Goal: Contribute content

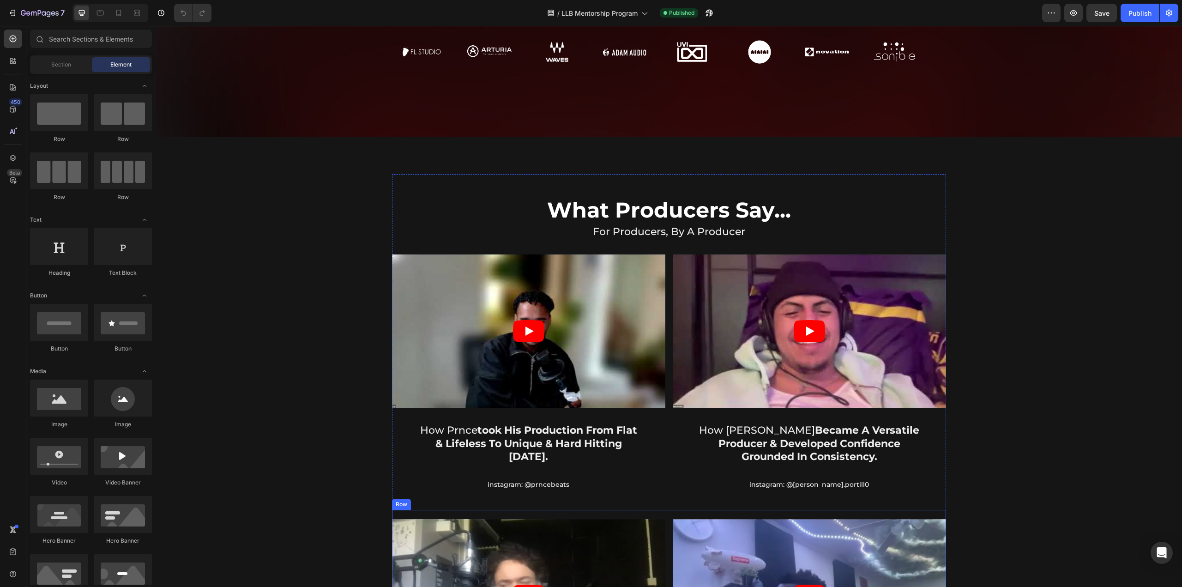
scroll to position [361, 0]
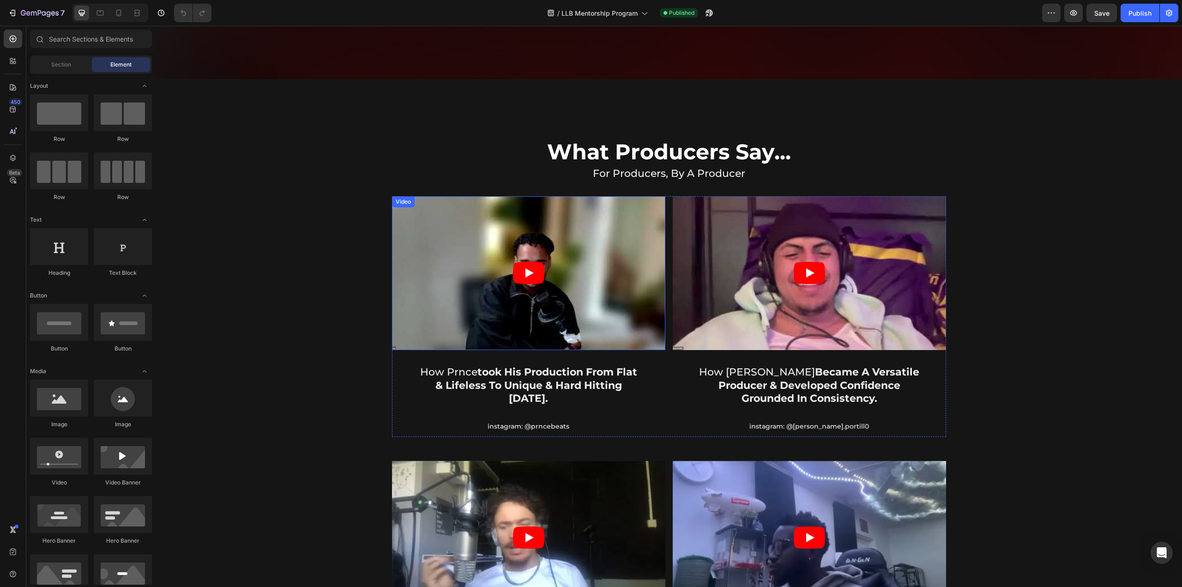
click at [401, 200] on div "Video" at bounding box center [403, 202] width 19 height 8
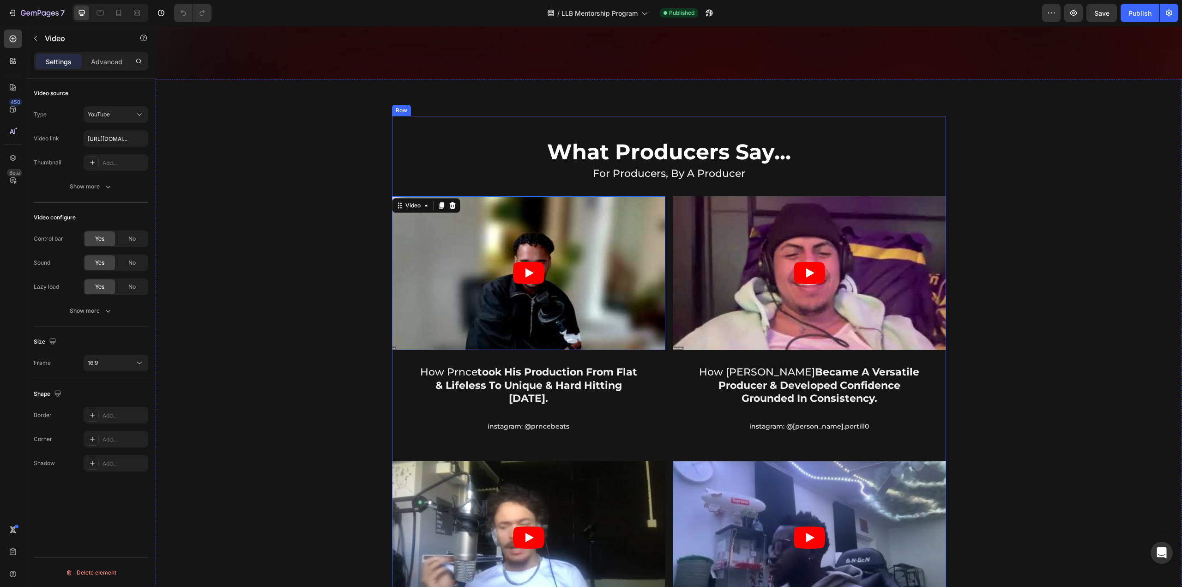
click at [435, 169] on p "for producers, by a producer" at bounding box center [669, 173] width 552 height 13
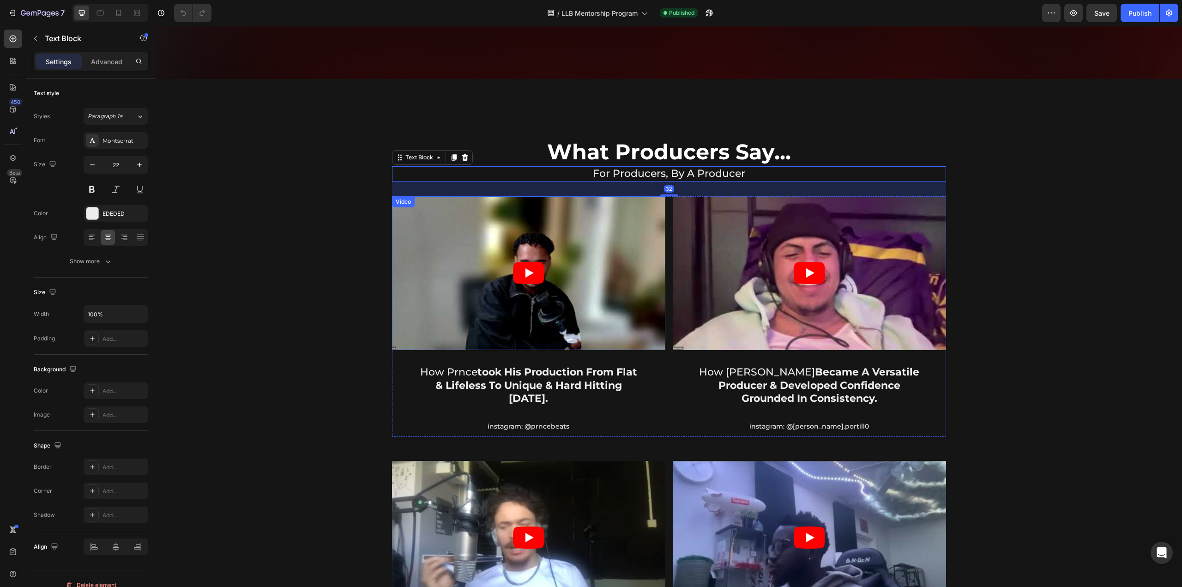
click at [407, 202] on div "Video" at bounding box center [403, 202] width 19 height 8
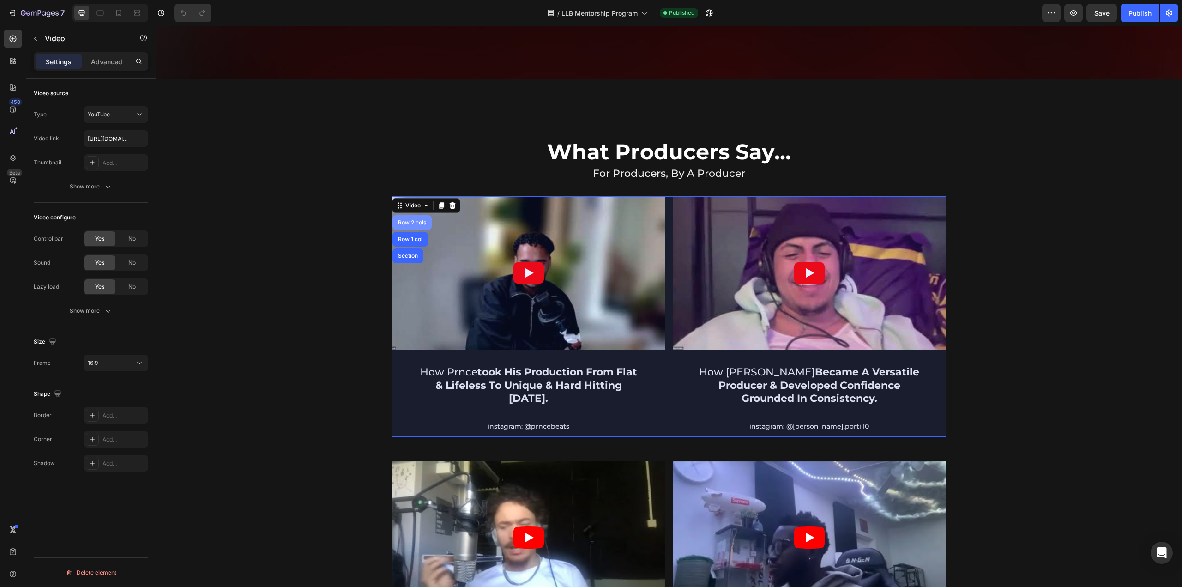
click at [417, 220] on div "Row 2 cols" at bounding box center [412, 223] width 32 height 6
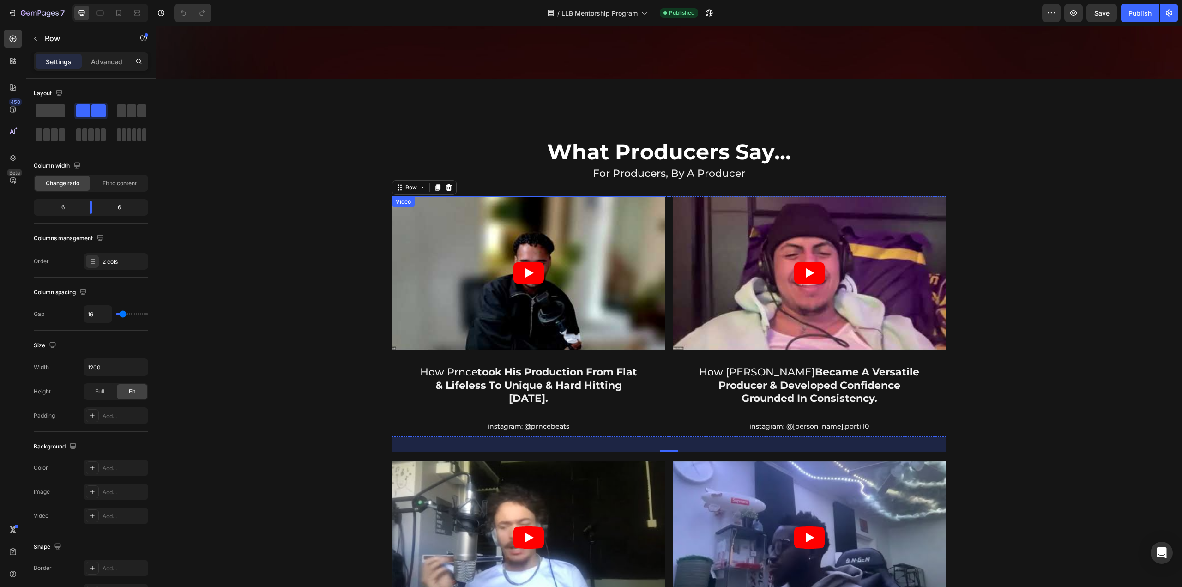
click at [449, 244] on article at bounding box center [528, 273] width 273 height 154
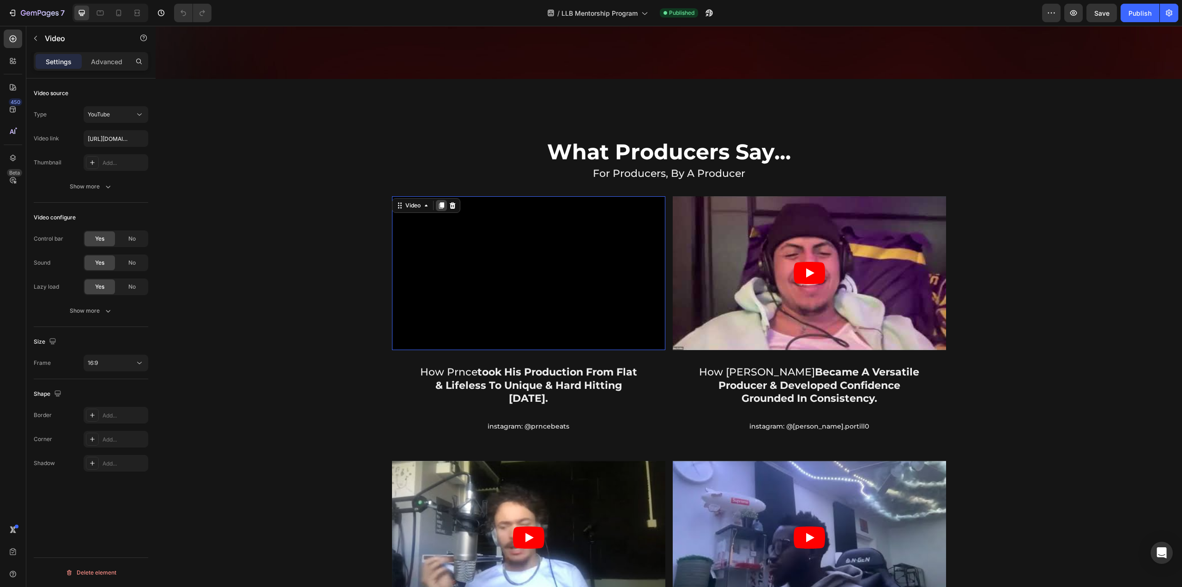
click at [439, 205] on icon at bounding box center [441, 205] width 5 height 6
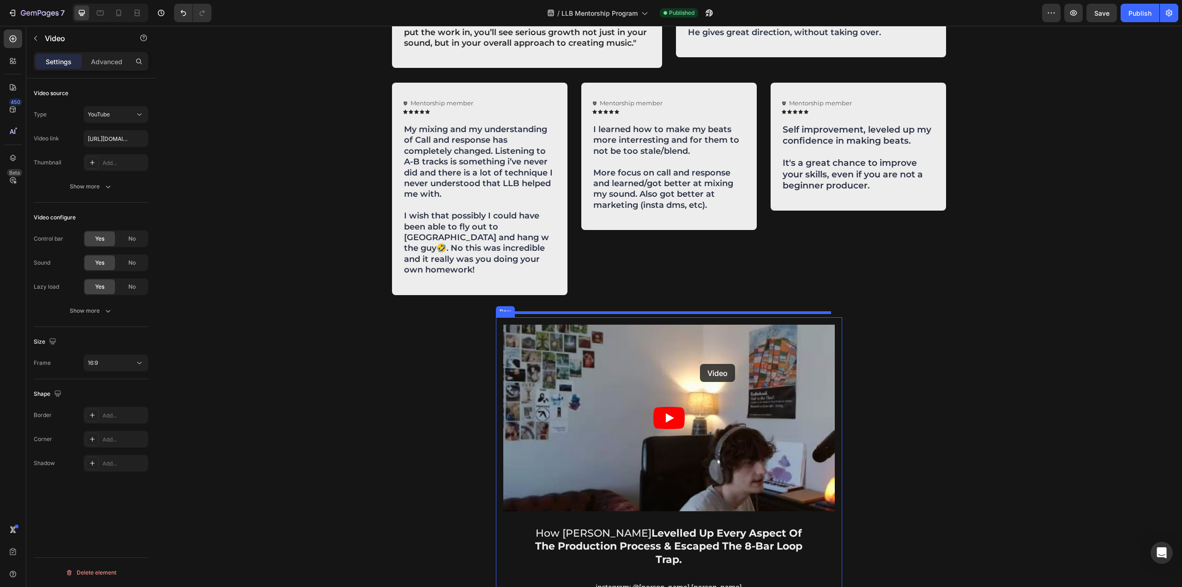
scroll to position [1423, 0]
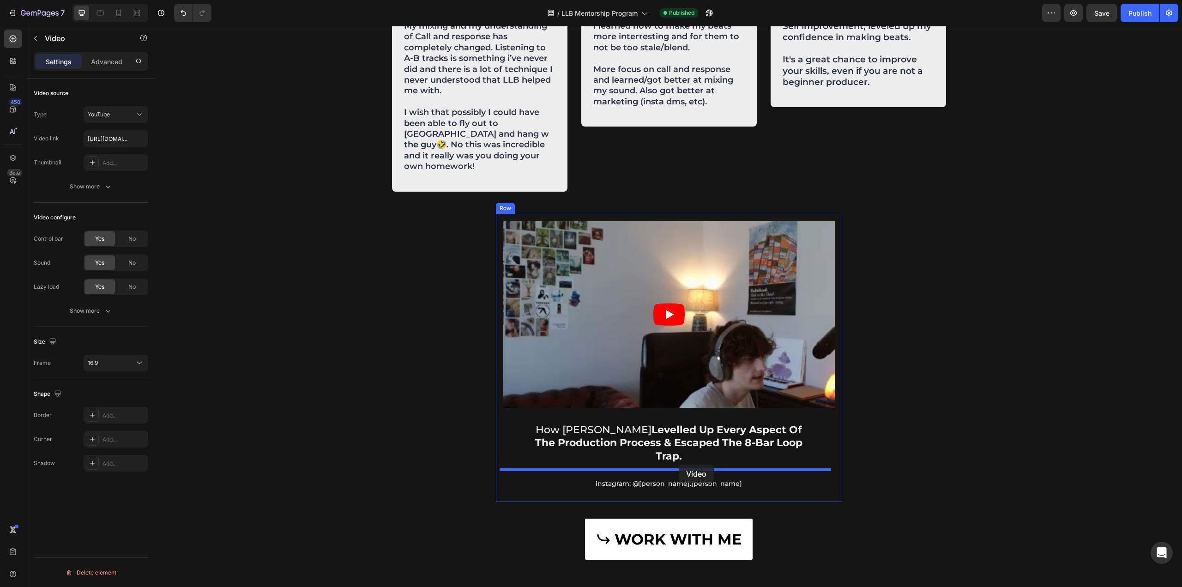
drag, startPoint x: 396, startPoint y: 282, endPoint x: 679, endPoint y: 462, distance: 335.7
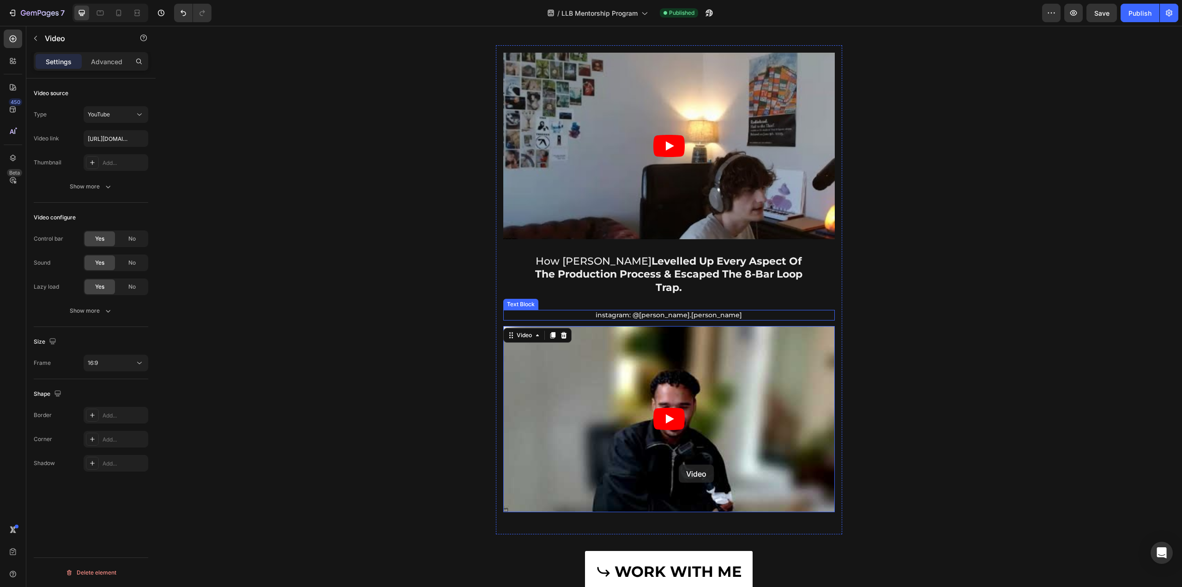
scroll to position [1255, 0]
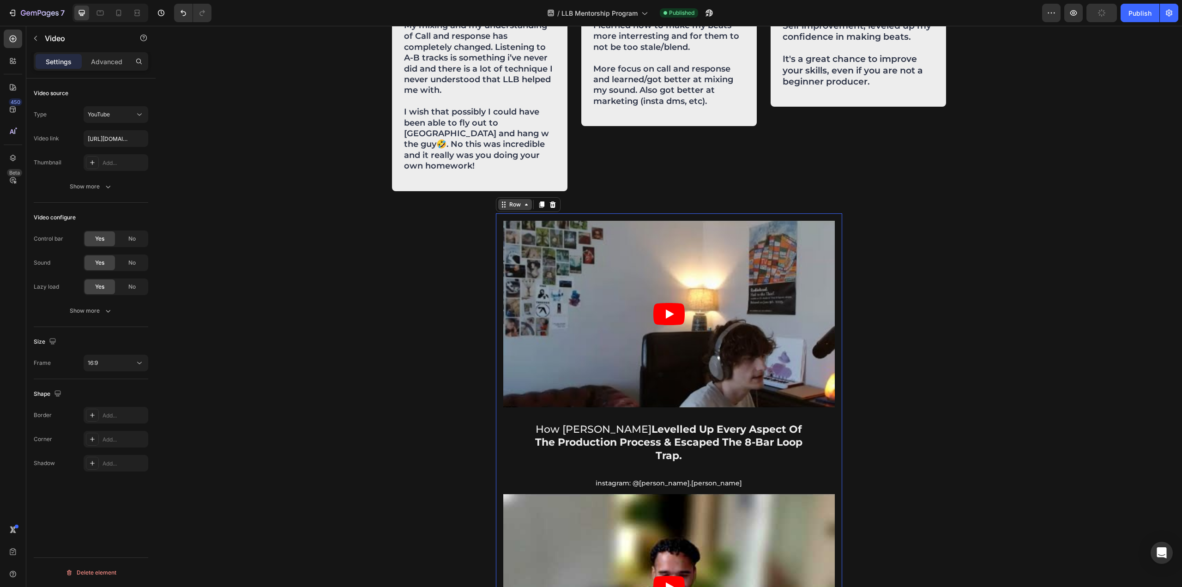
click at [506, 199] on div "Row" at bounding box center [528, 204] width 65 height 15
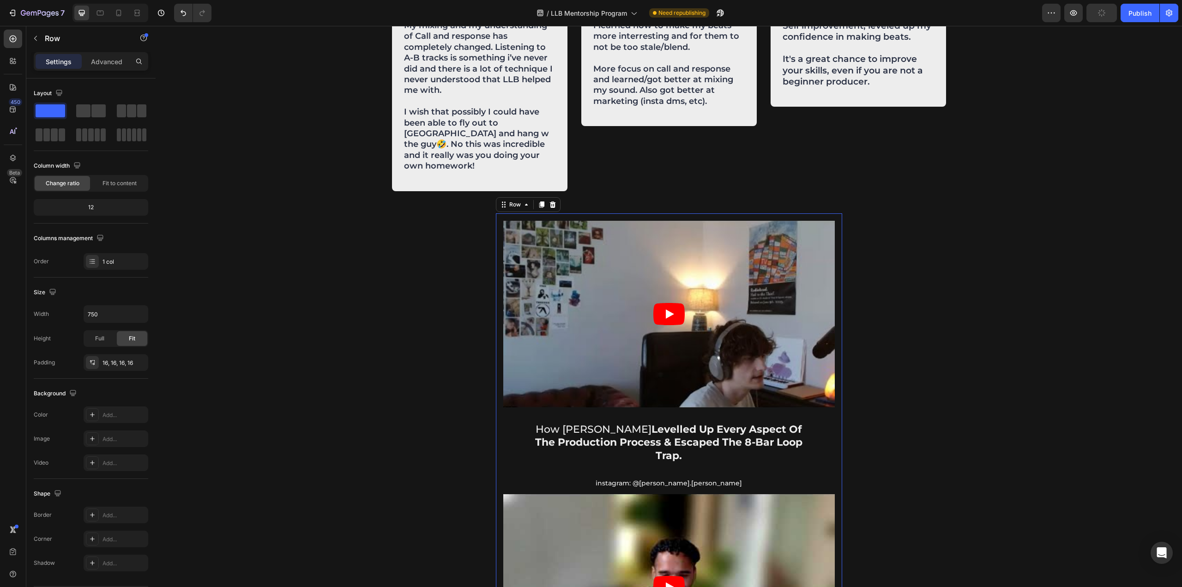
drag, startPoint x: 540, startPoint y: 195, endPoint x: 591, endPoint y: 208, distance: 52.7
click at [540, 201] on icon at bounding box center [541, 204] width 7 height 7
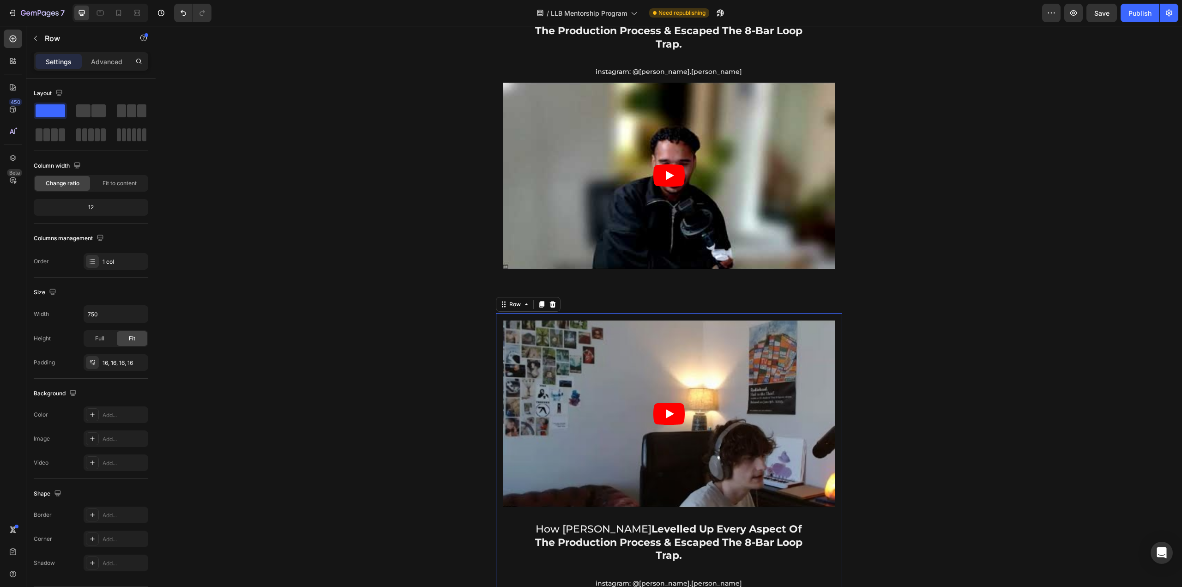
scroll to position [1666, 0]
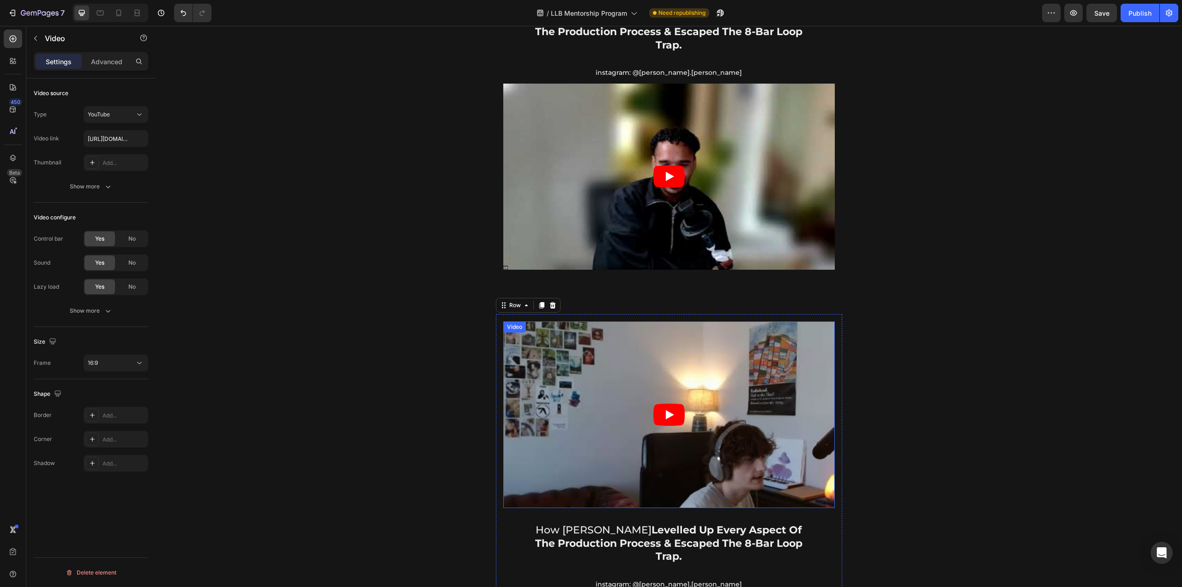
click at [561, 321] on article at bounding box center [669, 414] width 332 height 187
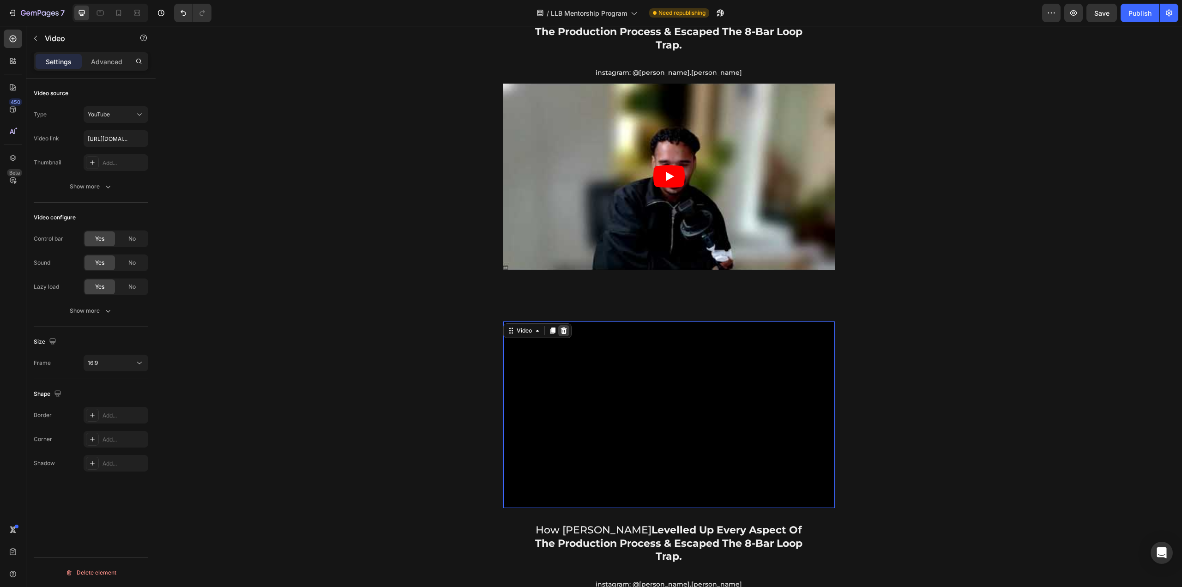
click at [561, 327] on icon at bounding box center [564, 330] width 6 height 6
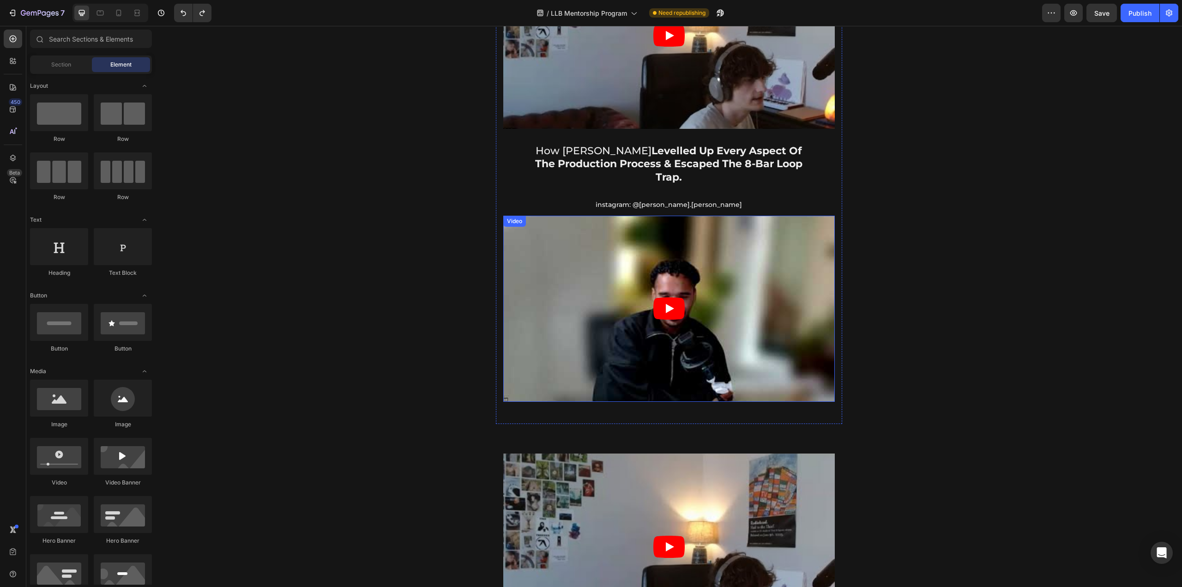
scroll to position [1527, 0]
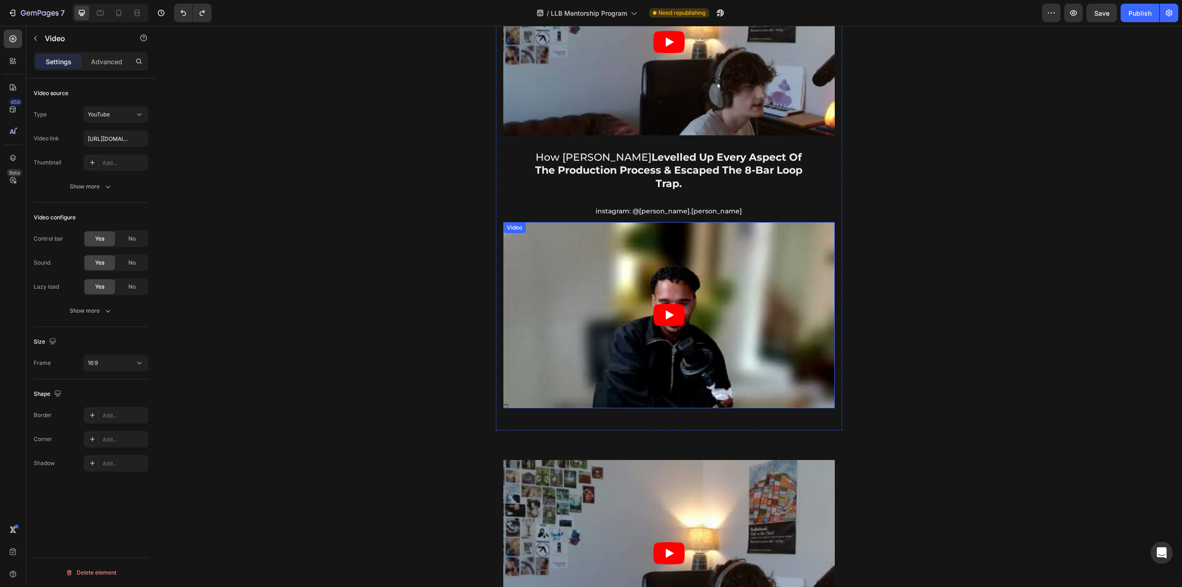
click at [515, 223] on div "Video" at bounding box center [514, 227] width 19 height 8
click at [118, 138] on input "[URL][DOMAIN_NAME]" at bounding box center [116, 138] width 65 height 17
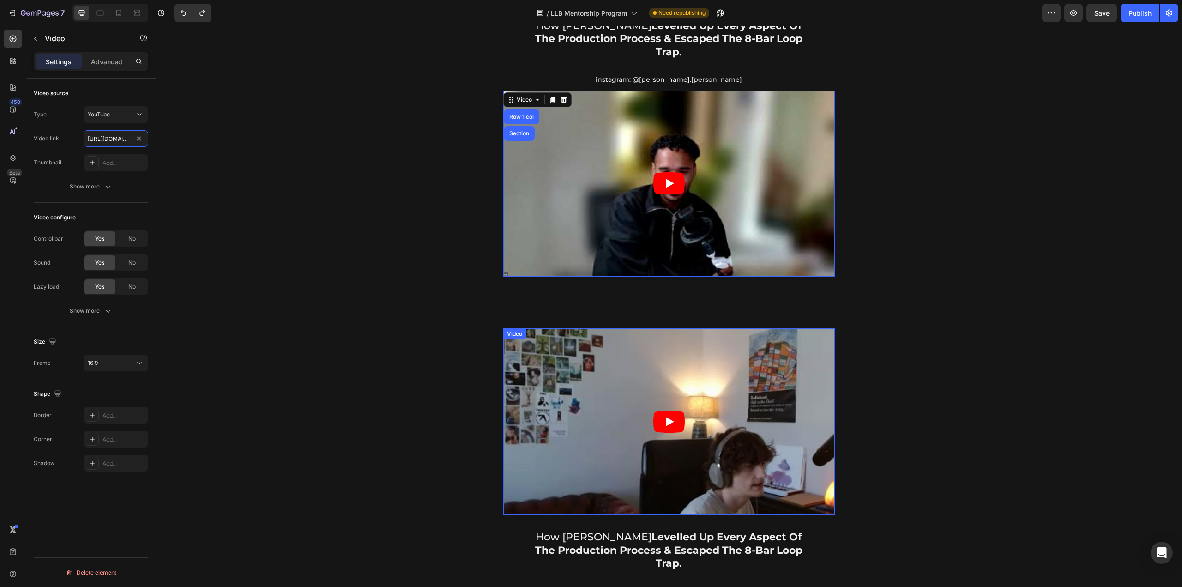
scroll to position [1666, 0]
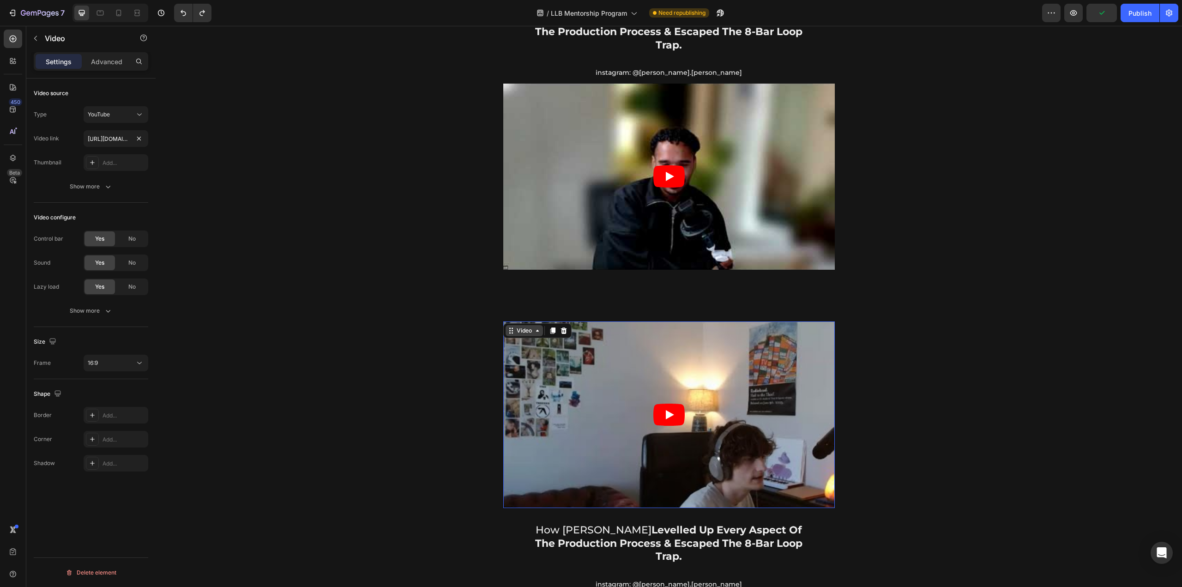
click at [513, 325] on div "Video" at bounding box center [524, 330] width 37 height 11
click at [115, 131] on input "[URL][DOMAIN_NAME]" at bounding box center [116, 138] width 65 height 17
click at [115, 130] on input "[URL][DOMAIN_NAME]" at bounding box center [116, 138] width 65 height 17
paste input "SjzS6xTp2k4"
type input "[URL][DOMAIN_NAME]"
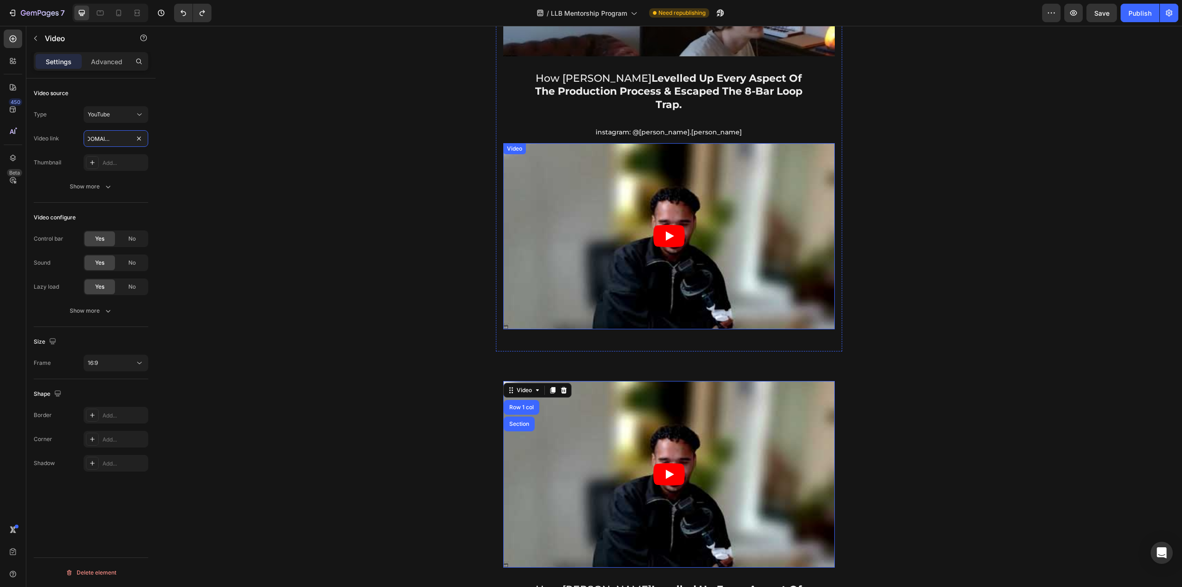
scroll to position [1573, 0]
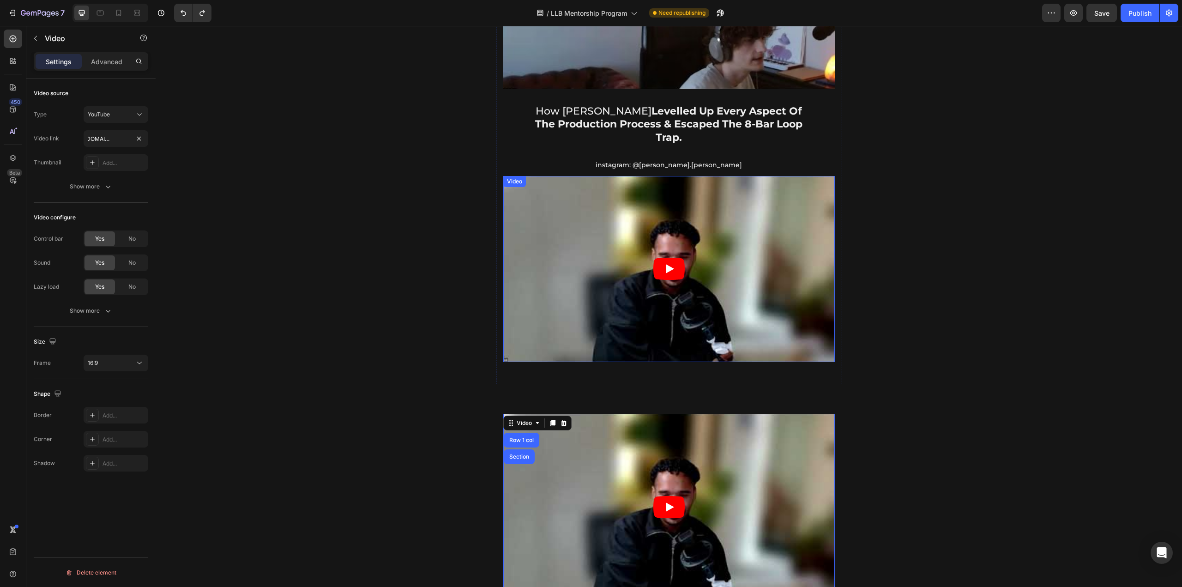
click at [513, 177] on div "Video" at bounding box center [514, 181] width 19 height 8
click at [561, 181] on icon at bounding box center [564, 184] width 6 height 6
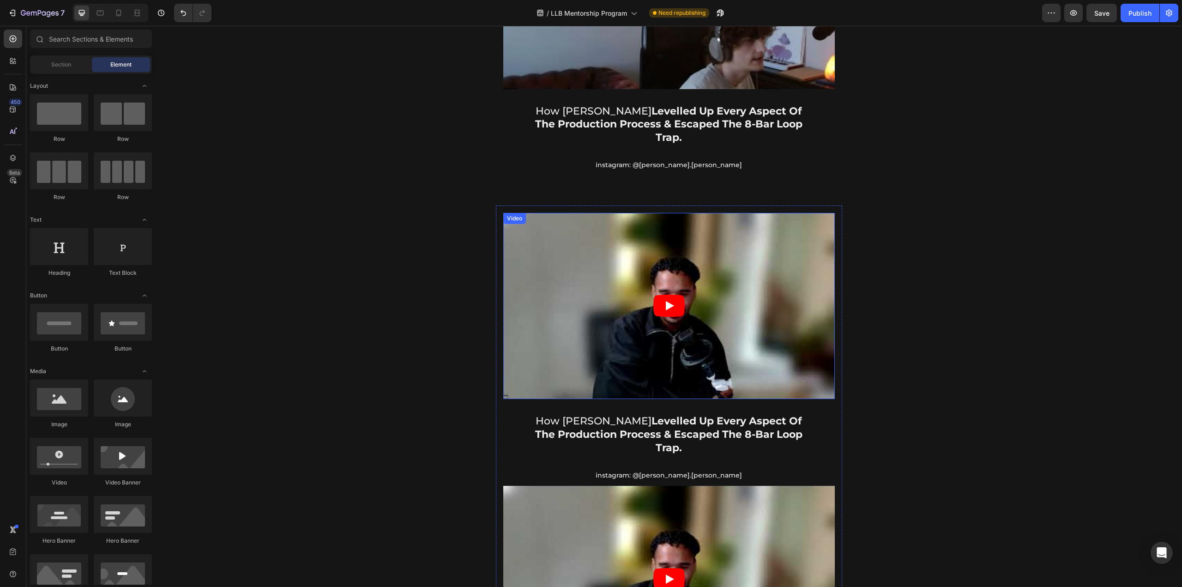
scroll to position [1666, 0]
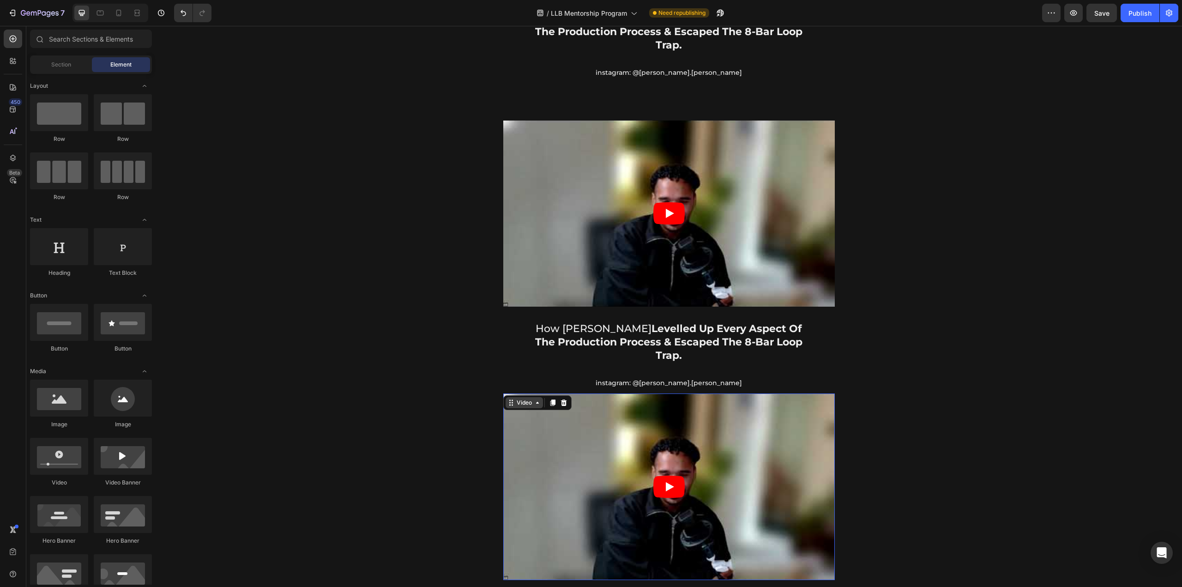
click at [516, 398] on div "Video" at bounding box center [524, 402] width 19 height 8
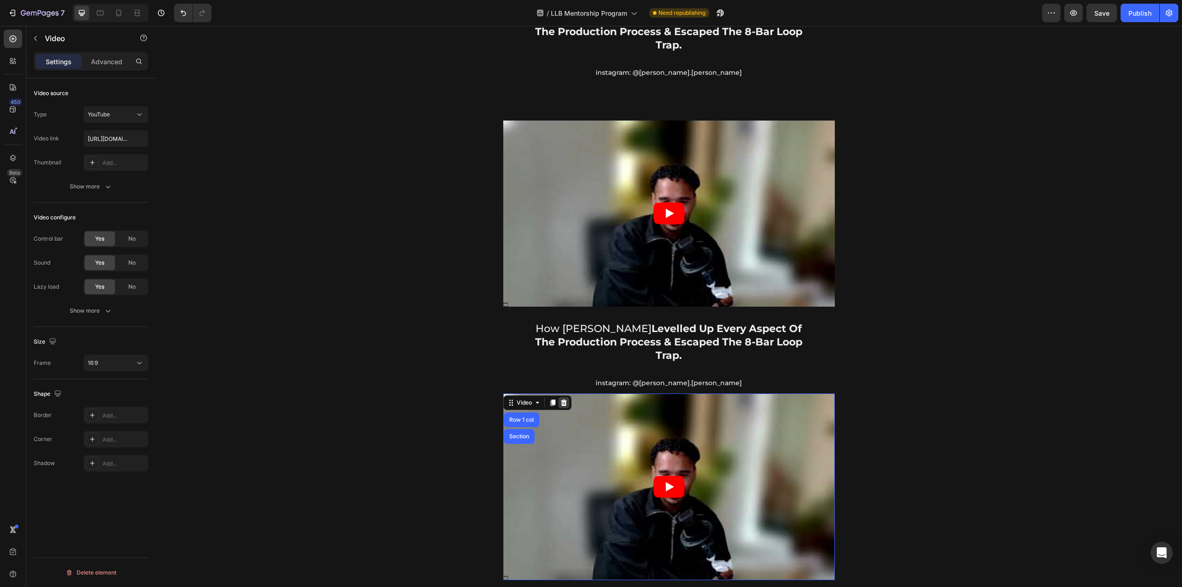
click at [561, 399] on icon at bounding box center [564, 402] width 6 height 6
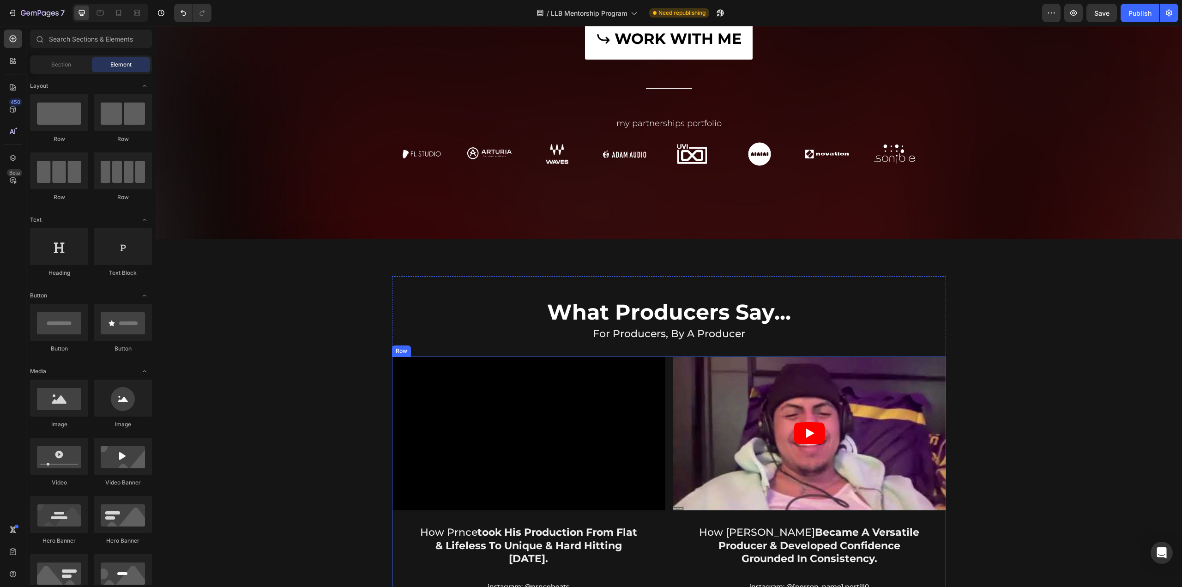
scroll to position [234, 0]
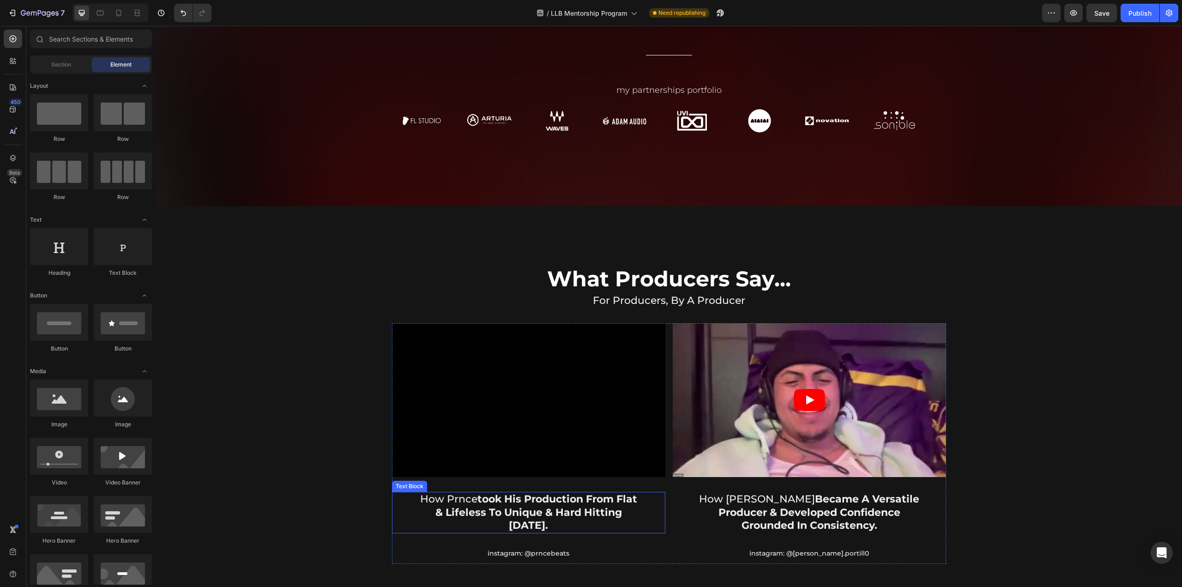
click at [501, 513] on strong "took his production from flat & lifeless to unique & hard hitting [DATE]." at bounding box center [536, 512] width 202 height 39
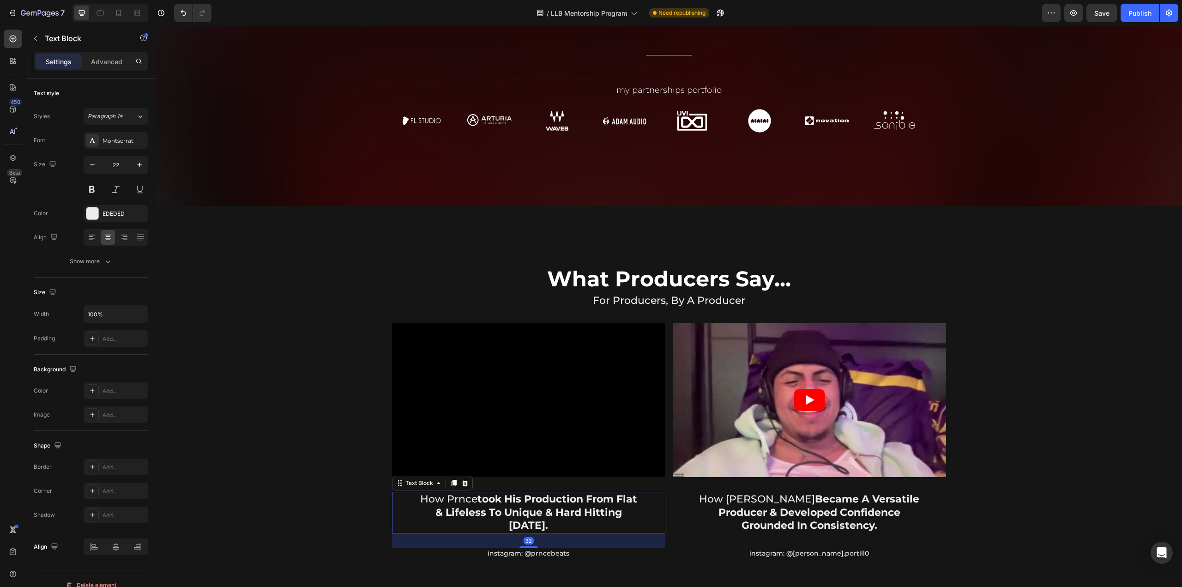
click at [507, 511] on strong "took his production from flat & lifeless to unique & hard hitting [DATE]." at bounding box center [536, 512] width 202 height 39
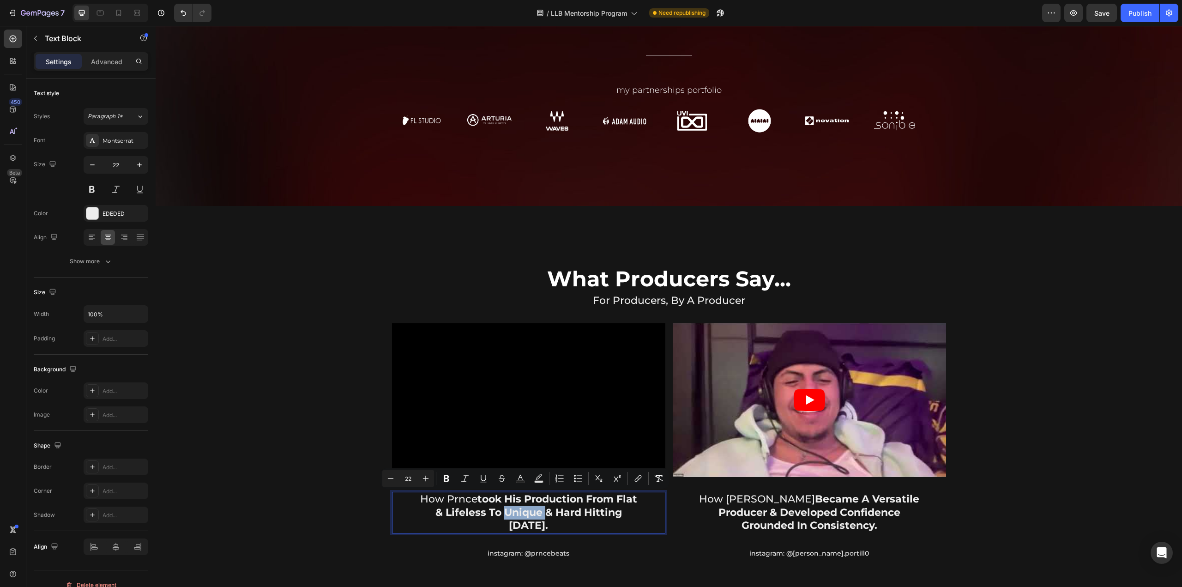
copy p "how [PERSON_NAME] took his production from flat & lifeless to unique & hard hit…"
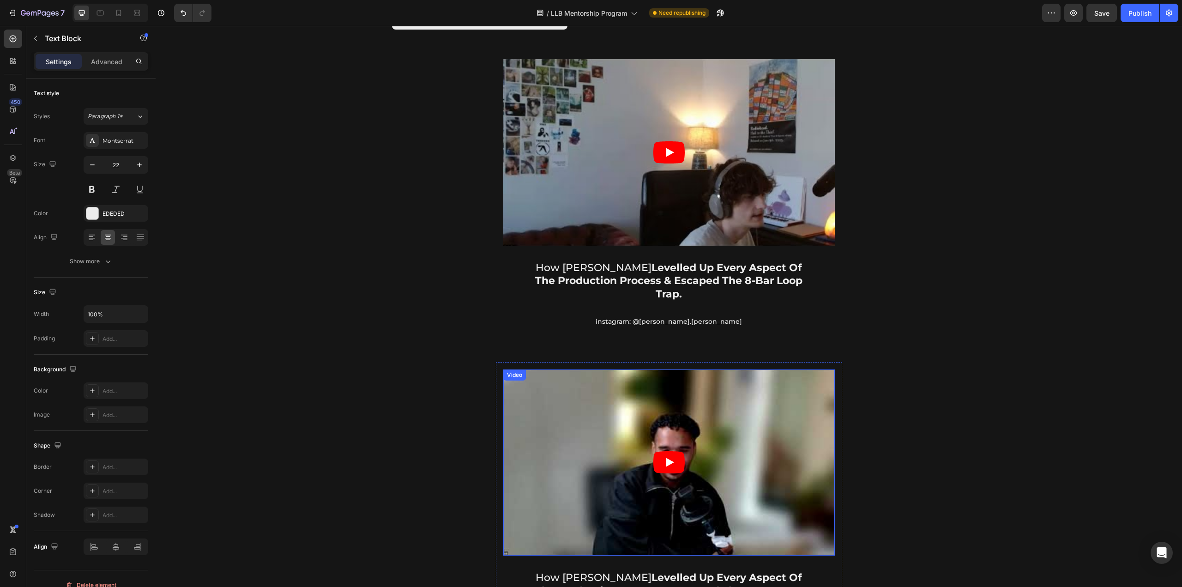
scroll to position [1481, 0]
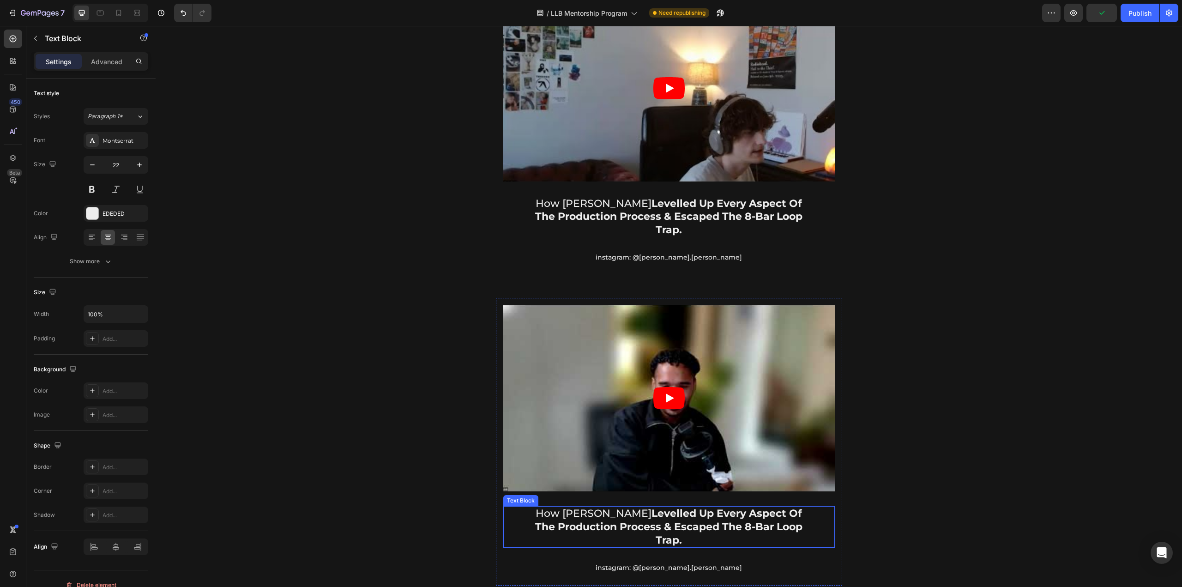
click at [641, 507] on strong "levelled up every aspect of the production process & escaped the 8-bar loop tra…" at bounding box center [668, 526] width 267 height 39
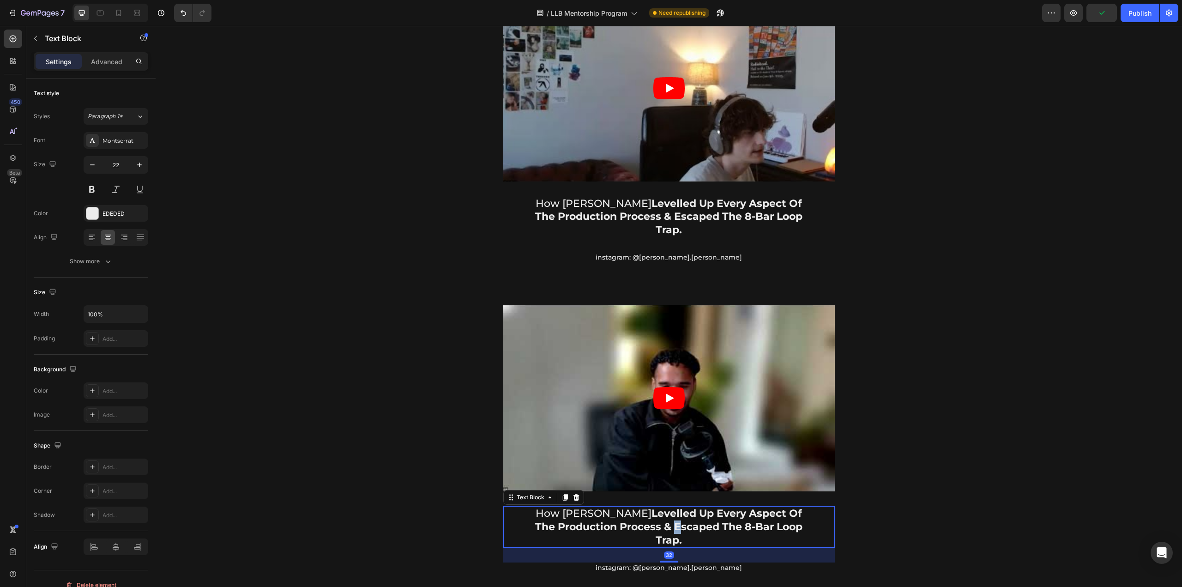
click at [641, 507] on strong "levelled up every aspect of the production process & escaped the 8-bar loop tra…" at bounding box center [668, 526] width 267 height 39
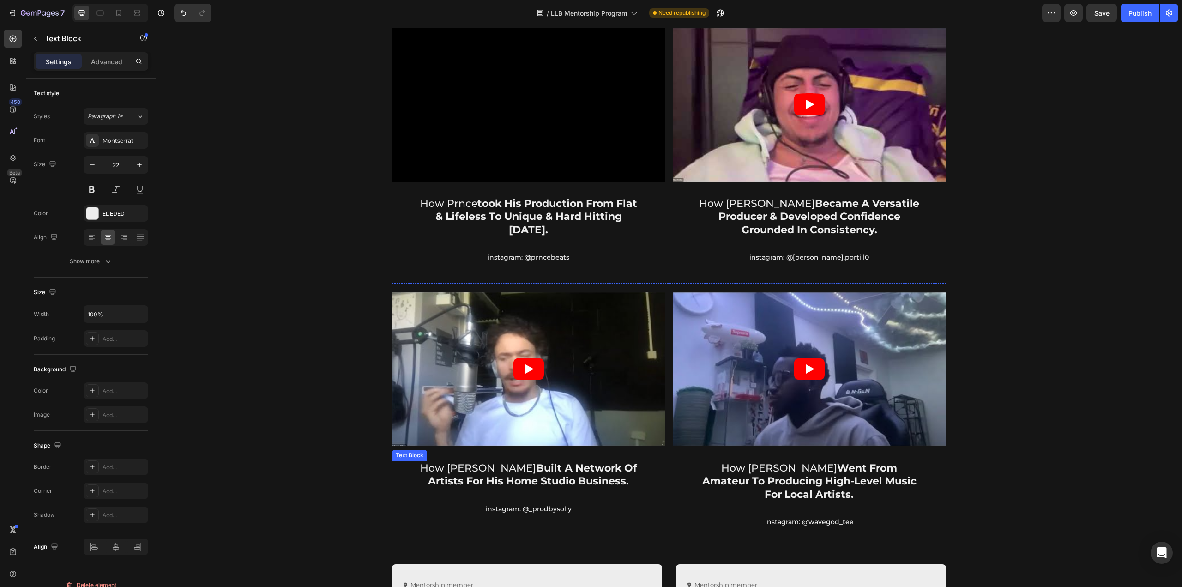
scroll to position [511, 0]
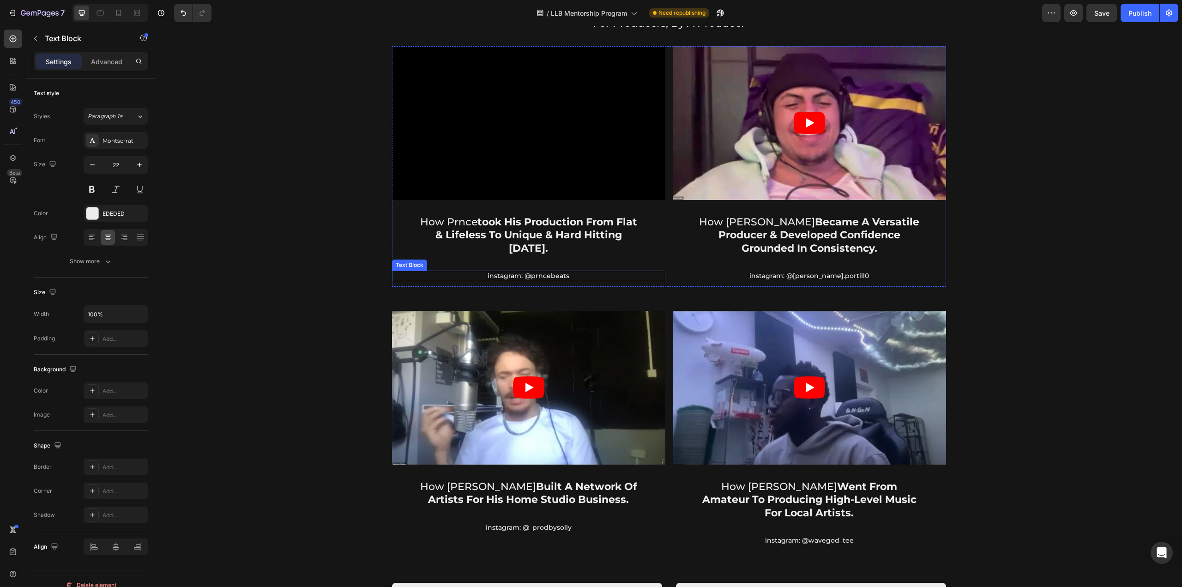
click at [562, 276] on p "Instagram: @prncebeats" at bounding box center [528, 276] width 225 height 8
click at [562, 277] on p "Instagram: @prncebeats" at bounding box center [528, 276] width 225 height 8
copy p "Instagram: @prncebeats"
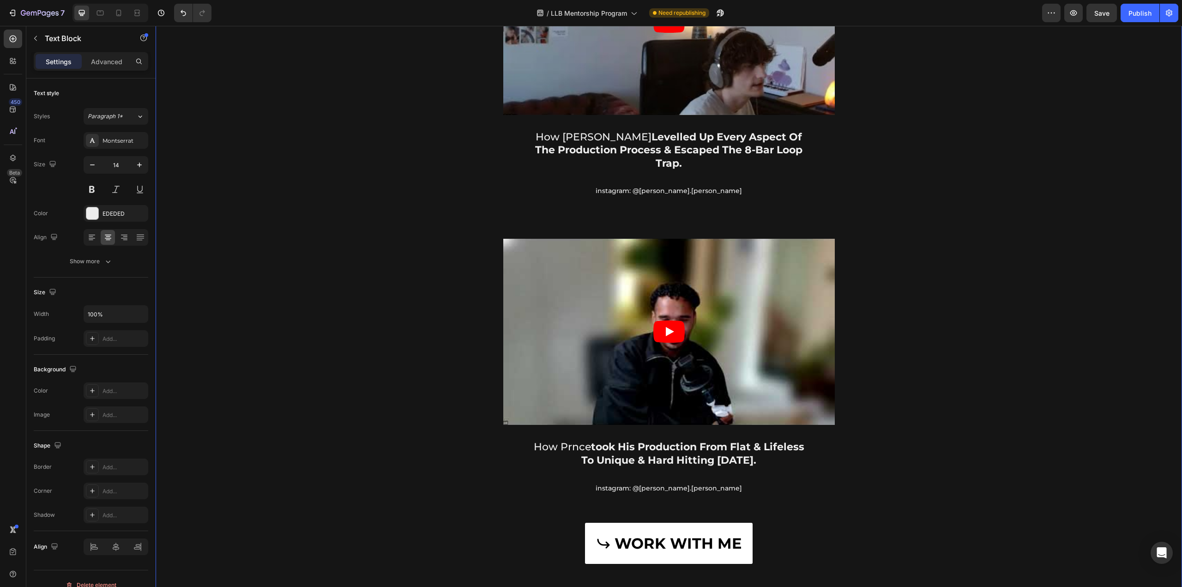
scroll to position [1619, 0]
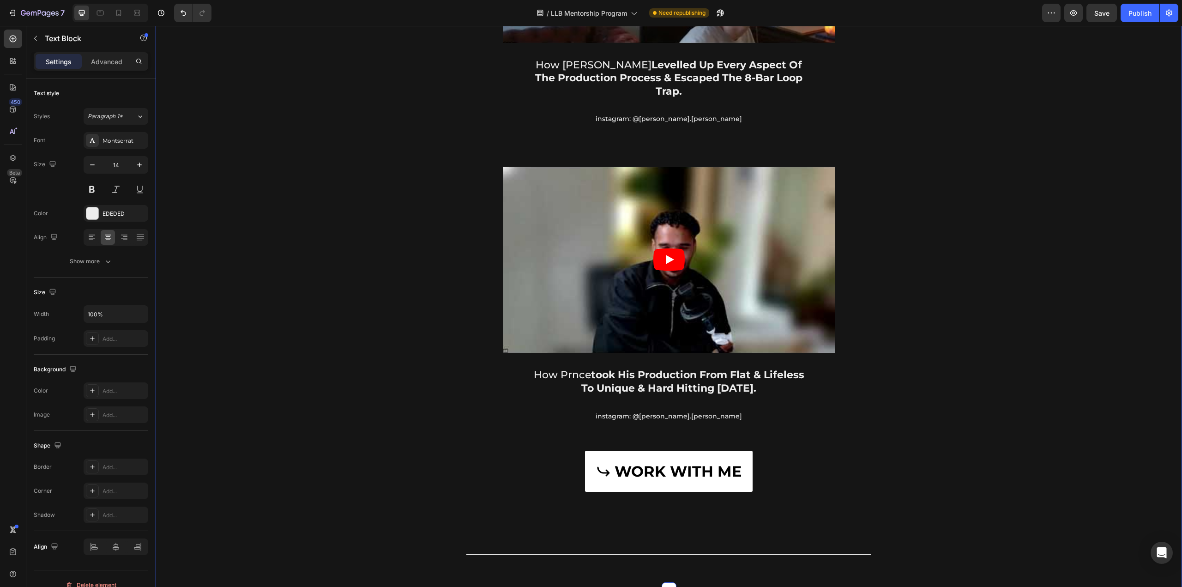
click at [666, 397] on div "Video how [PERSON_NAME] took his production from flat & lifeless to unique & ha…" at bounding box center [669, 297] width 332 height 260
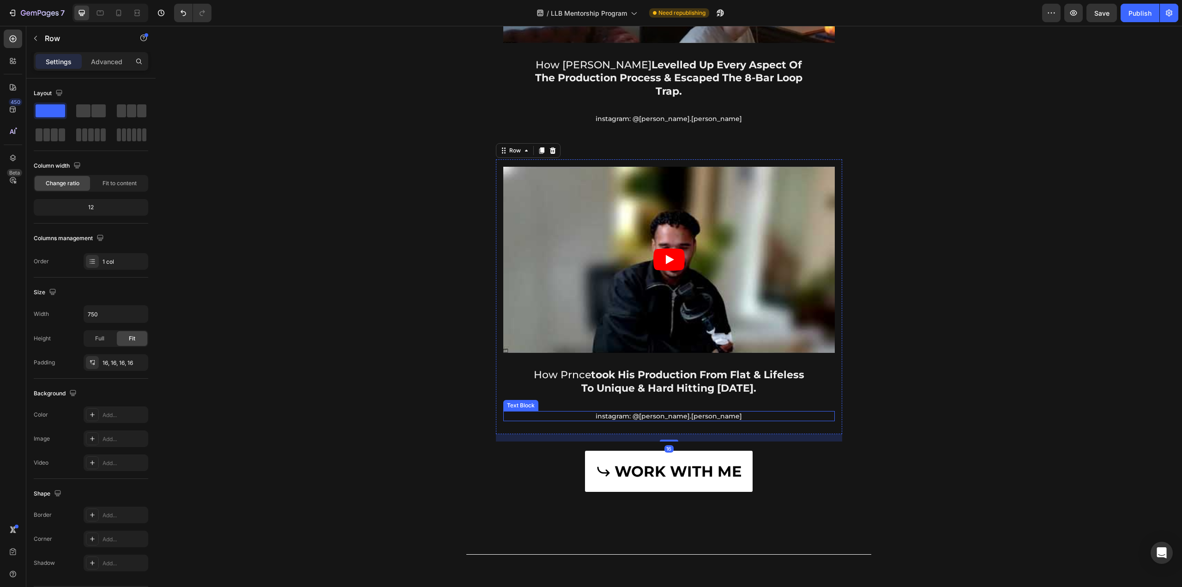
click at [668, 412] on p "instagram: @[PERSON_NAME].[PERSON_NAME]" at bounding box center [669, 416] width 284 height 8
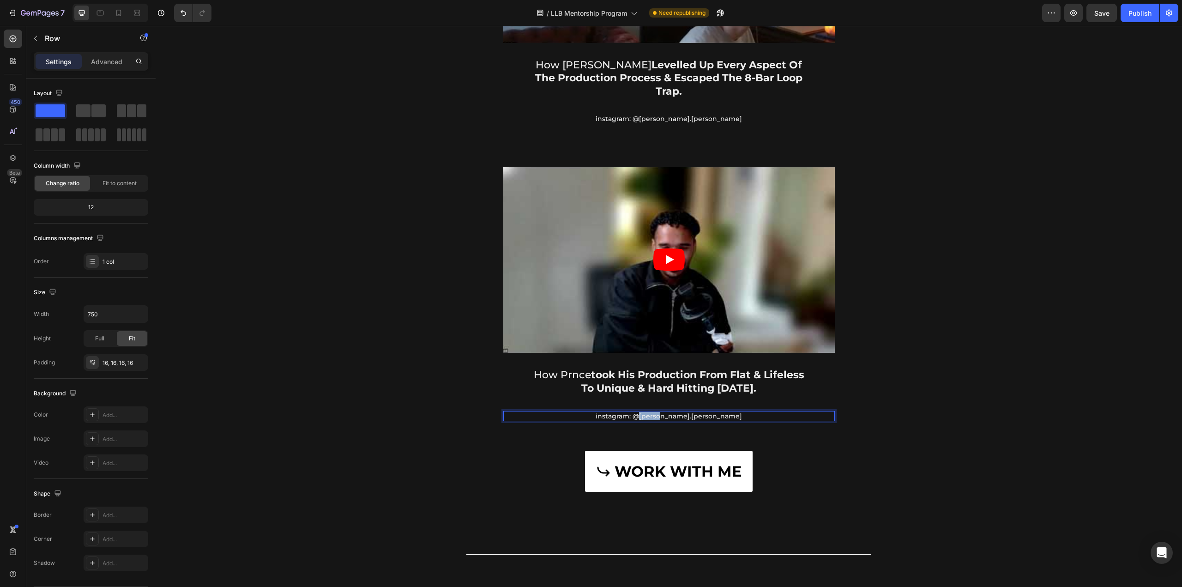
click at [668, 412] on p "instagram: @[PERSON_NAME].[PERSON_NAME]" at bounding box center [669, 416] width 284 height 8
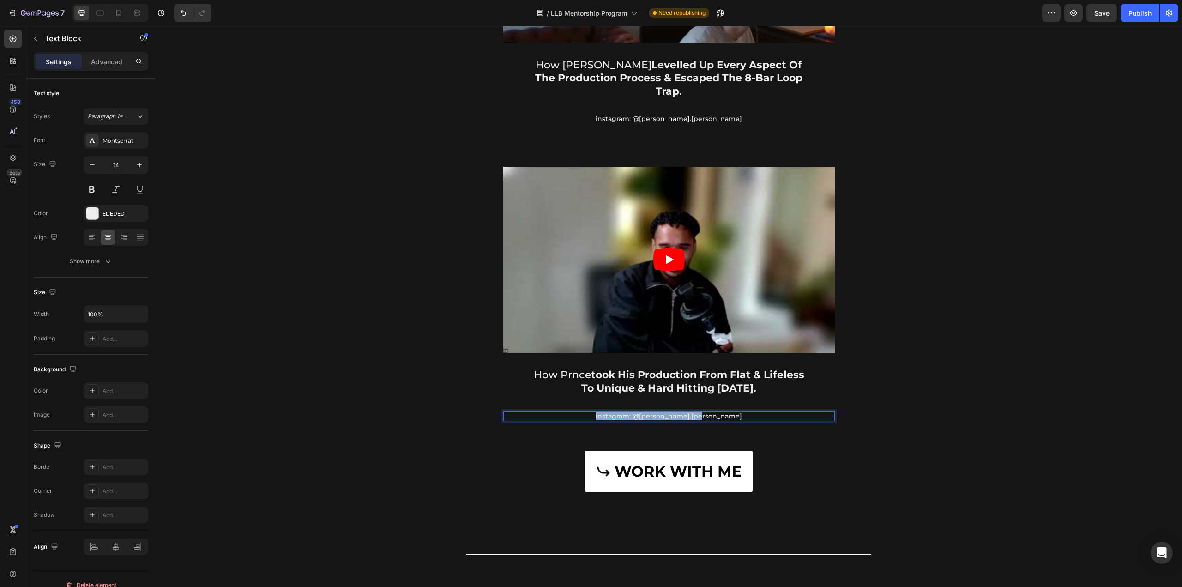
click at [668, 412] on p "instagram: @[PERSON_NAME].[PERSON_NAME]" at bounding box center [669, 416] width 284 height 8
click at [993, 441] on div "WORK WITH ME Button" at bounding box center [669, 478] width 1013 height 74
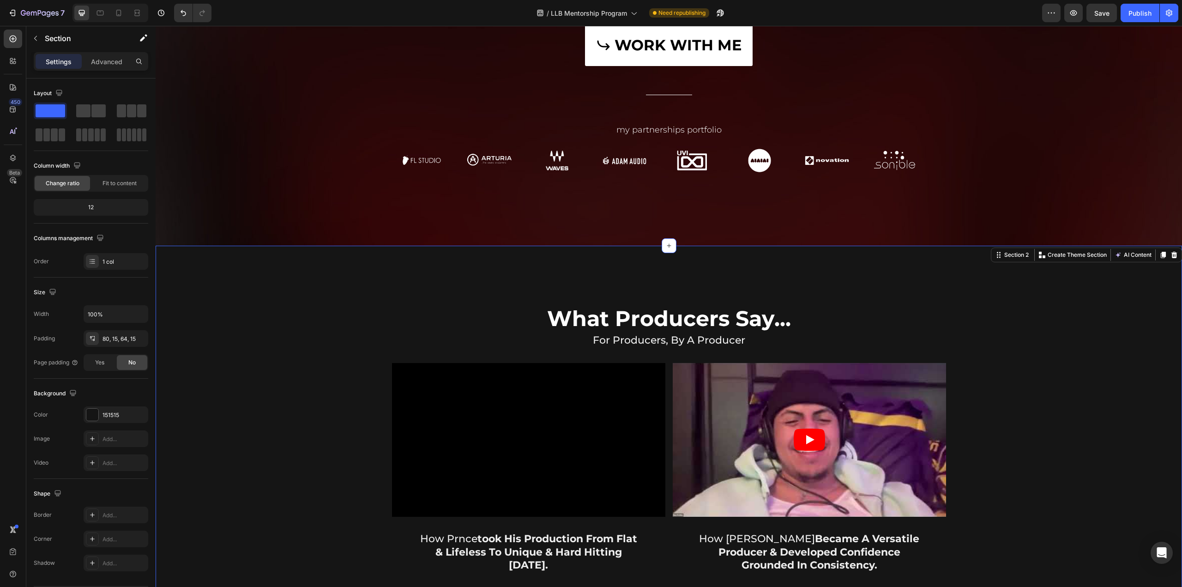
scroll to position [188, 0]
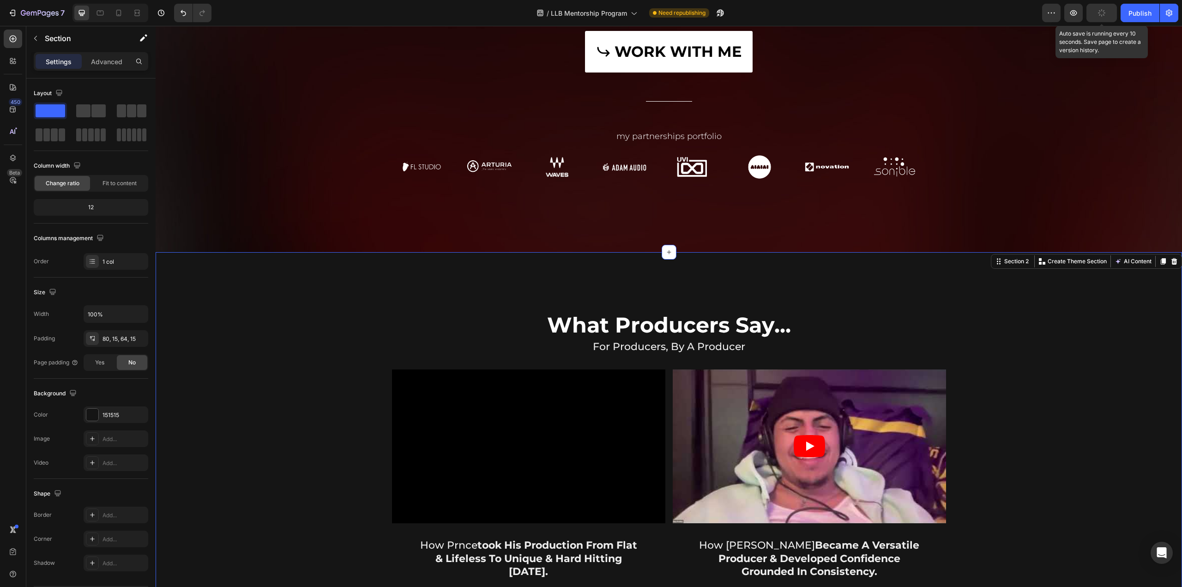
click at [1094, 16] on button "button" at bounding box center [1101, 13] width 30 height 18
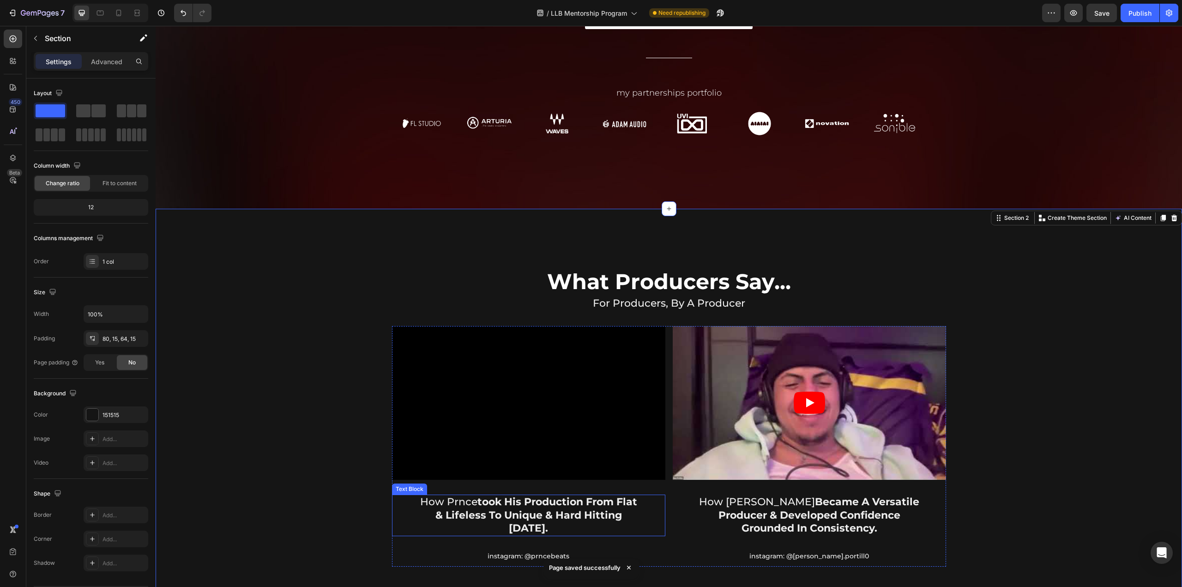
scroll to position [280, 0]
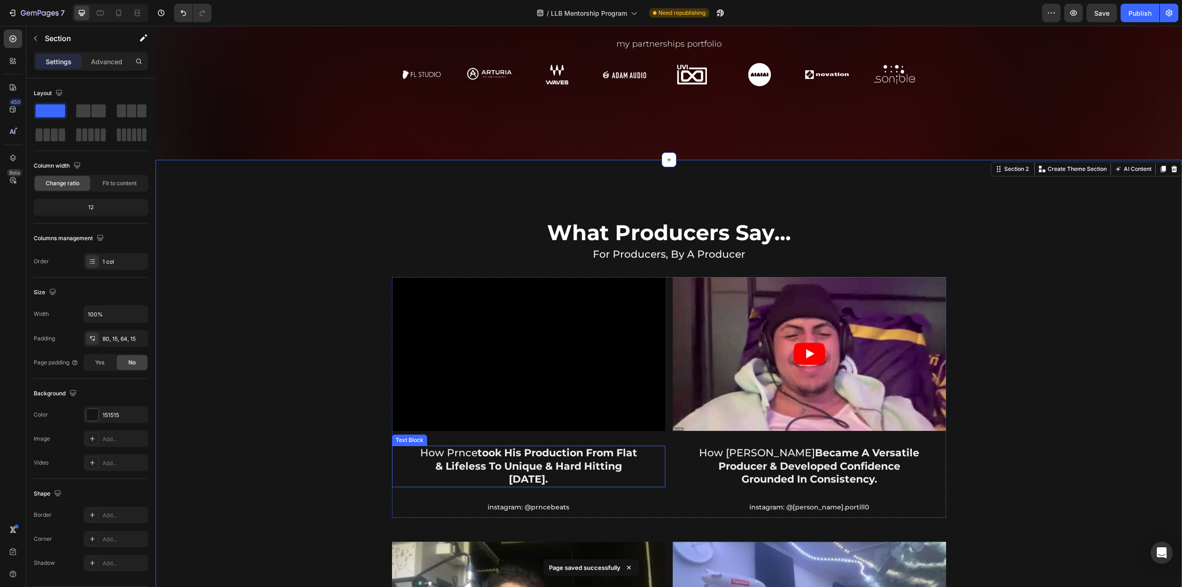
click at [460, 459] on p "how [PERSON_NAME] took his production from flat & lifeless to unique & hard hit…" at bounding box center [528, 467] width 225 height 40
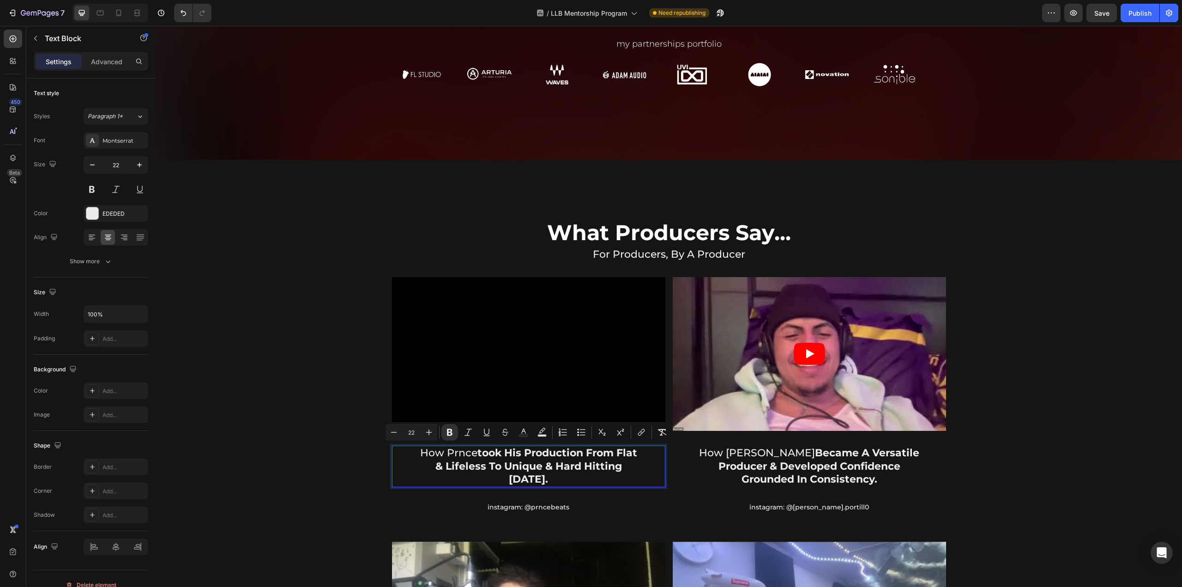
drag, startPoint x: 559, startPoint y: 478, endPoint x: 475, endPoint y: 452, distance: 87.9
click at [475, 452] on p "how [PERSON_NAME] took his production from flat & lifeless to unique & hard hit…" at bounding box center [528, 467] width 225 height 40
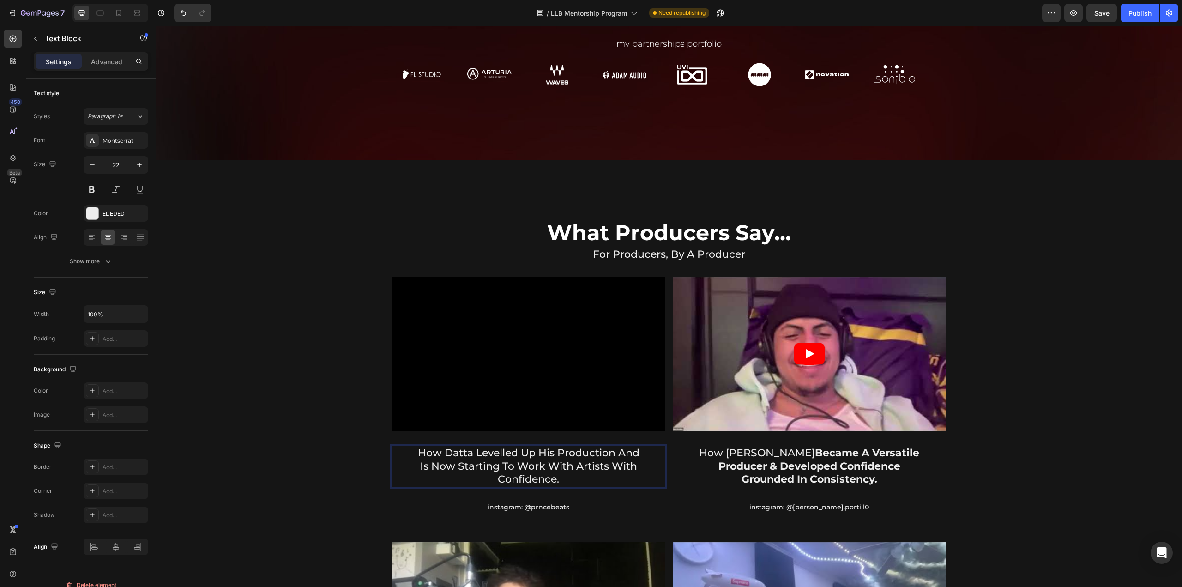
click at [495, 465] on p "how Datta Levelled up his production and is now starting to work with artists w…" at bounding box center [528, 467] width 225 height 40
drag, startPoint x: 579, startPoint y: 477, endPoint x: 473, endPoint y: 455, distance: 107.9
click at [473, 455] on p "how Datta Levelled up his production and is now working with artists with confi…" at bounding box center [528, 467] width 225 height 40
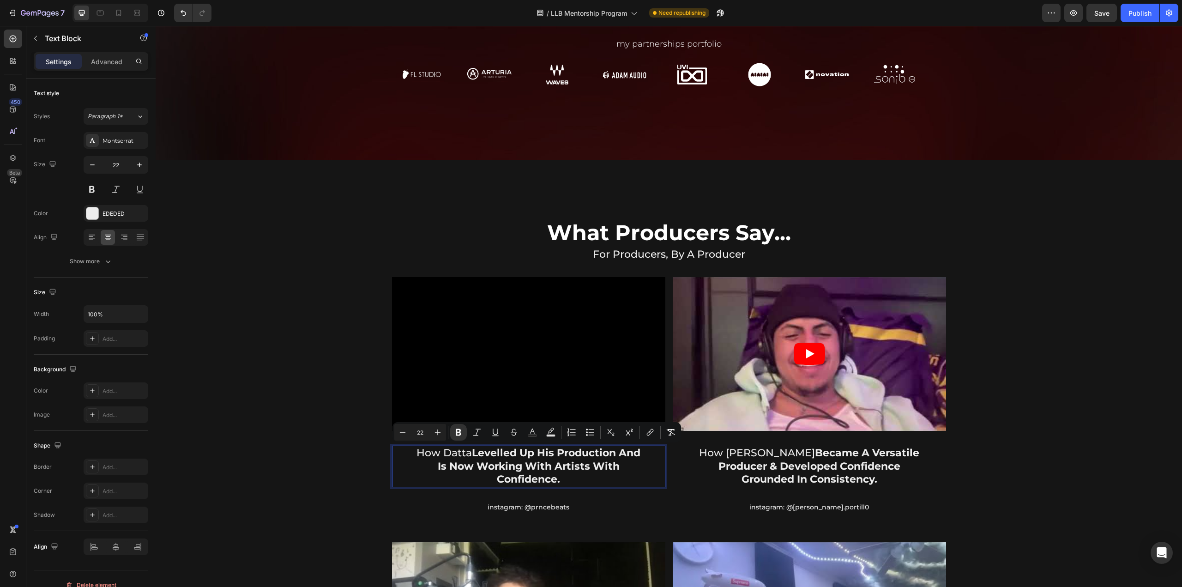
click at [555, 471] on strong "Levelled up his production and is now working with artists with confidence." at bounding box center [539, 466] width 203 height 39
click at [599, 479] on p "how Datta Levelled up his production and is now working with artists with confi…" at bounding box center [528, 467] width 225 height 40
click at [590, 462] on strong "Levelled up his production and is now working with artists with confidence." at bounding box center [539, 466] width 203 height 39
click at [400, 281] on div "Video" at bounding box center [403, 282] width 19 height 8
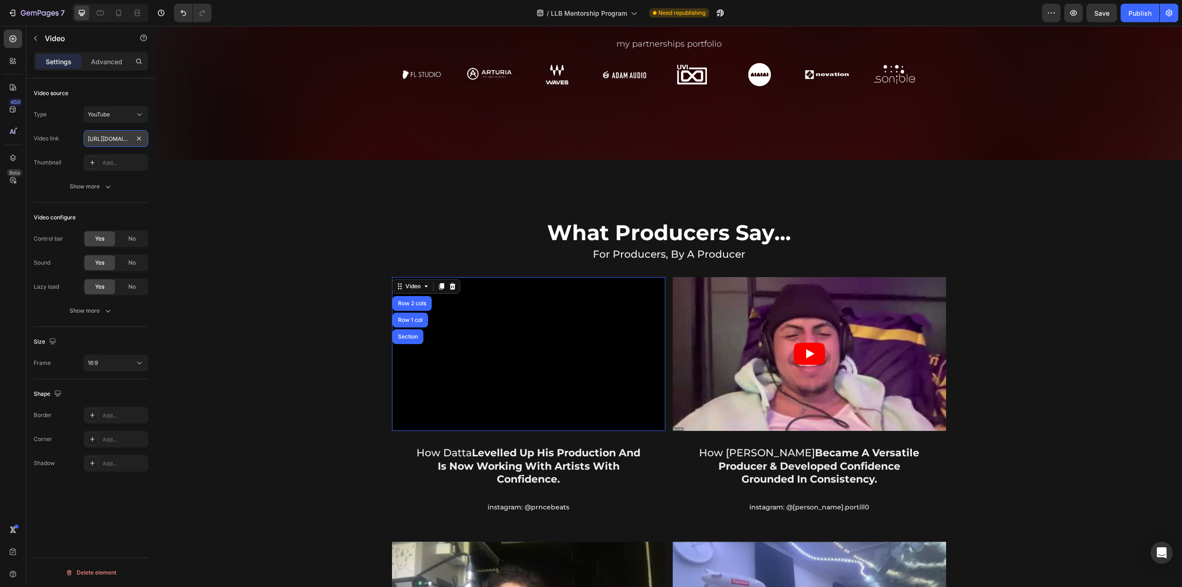
click at [107, 140] on input "[URL][DOMAIN_NAME]" at bounding box center [116, 138] width 65 height 17
paste input "tfg7MKkwFmM"
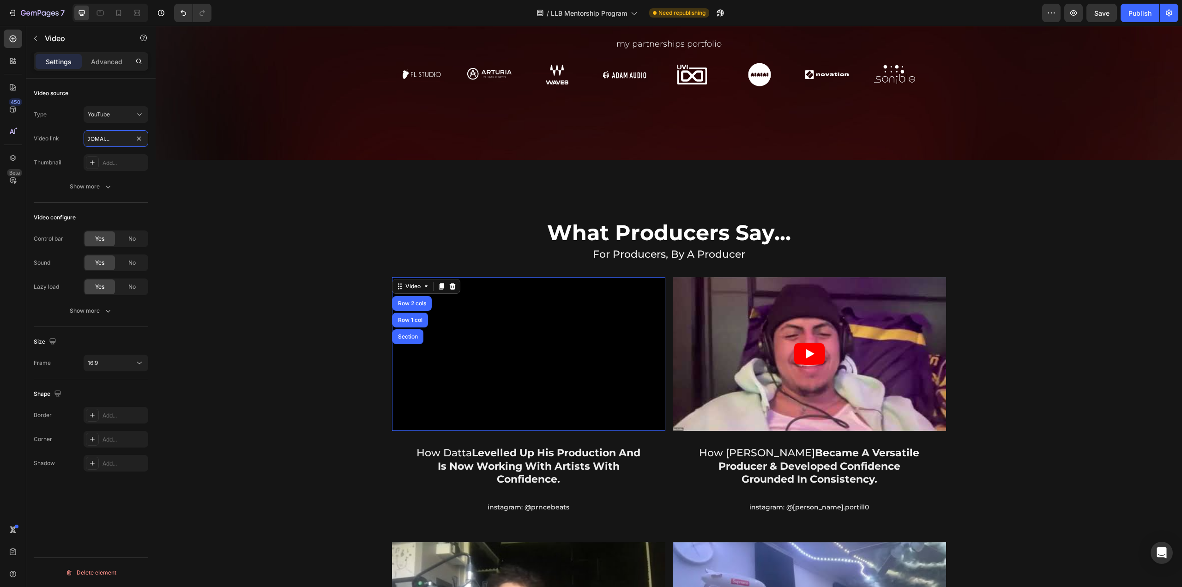
type input "[URL][DOMAIN_NAME]"
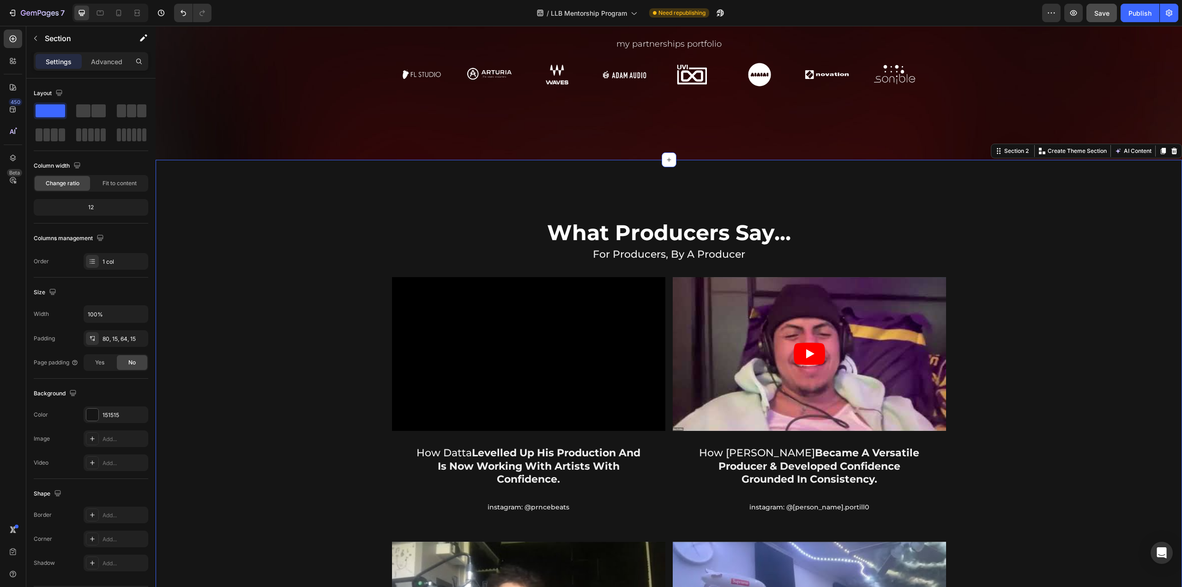
click at [1102, 18] on button "Save" at bounding box center [1101, 13] width 30 height 18
click at [1095, 14] on span "Save" at bounding box center [1101, 13] width 15 height 8
click at [1143, 12] on div "Publish" at bounding box center [1140, 13] width 23 height 10
click at [540, 505] on p "Instagram: @prncebeats" at bounding box center [528, 507] width 225 height 8
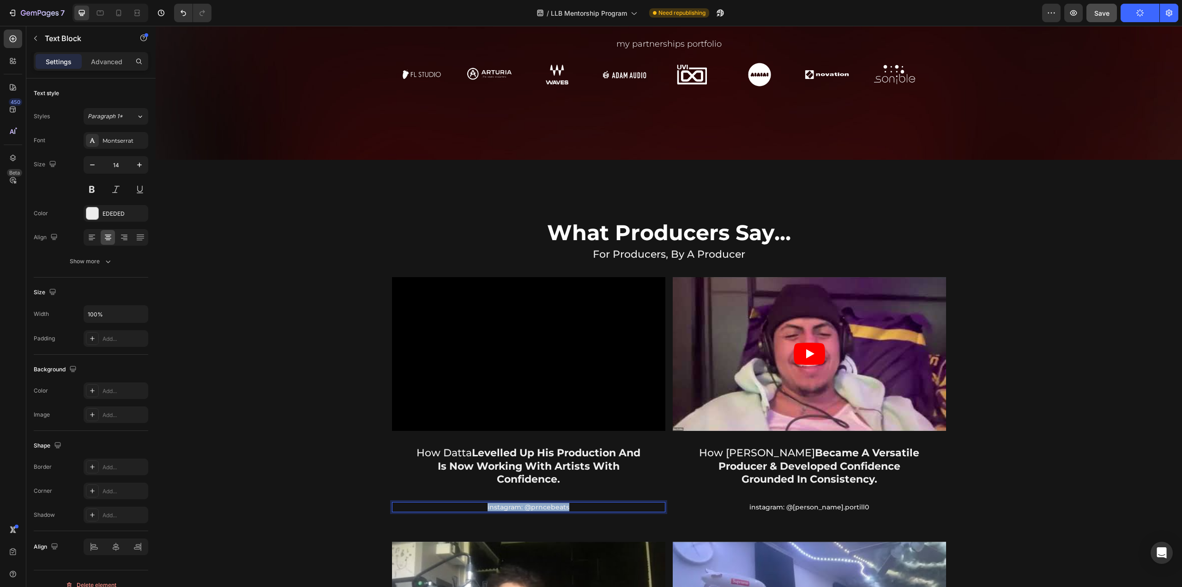
click at [540, 505] on p "Instagram: @prncebeats" at bounding box center [528, 507] width 225 height 8
click at [574, 506] on p "Instagram: @prncebeats" at bounding box center [528, 507] width 225 height 8
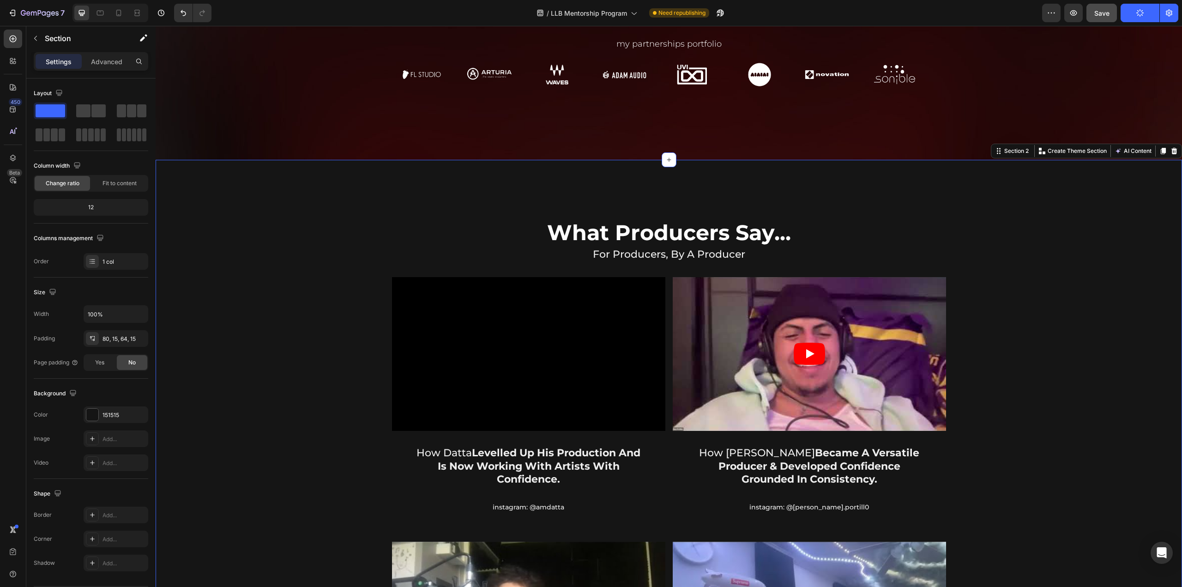
click at [1097, 14] on span "Save" at bounding box center [1101, 13] width 15 height 8
click at [1129, 12] on div "Publish" at bounding box center [1140, 13] width 23 height 10
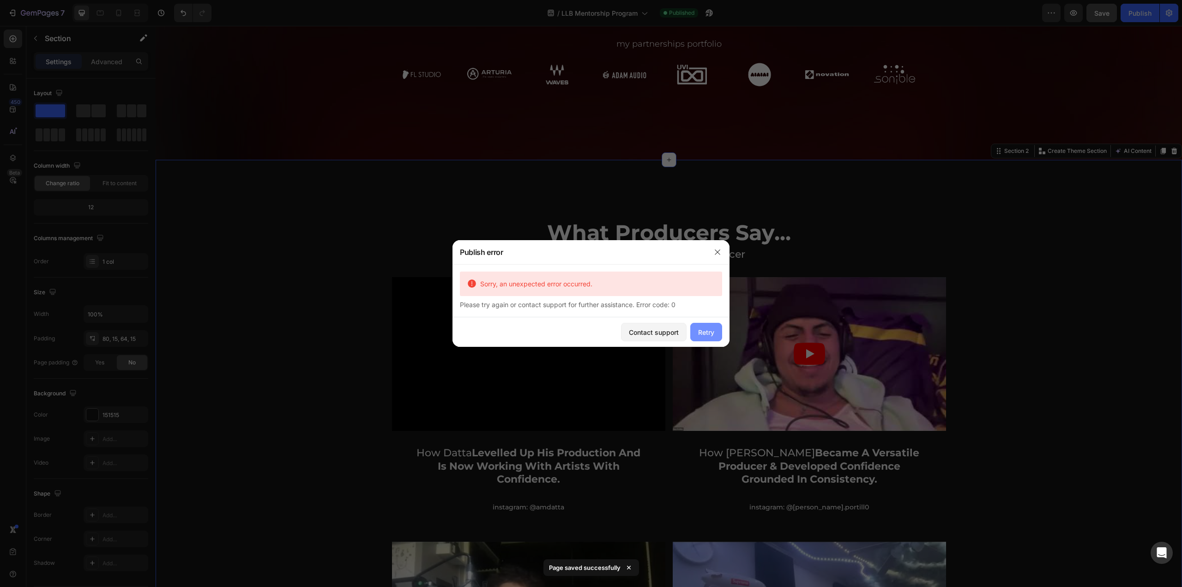
click at [712, 329] on div "Retry" at bounding box center [706, 332] width 16 height 10
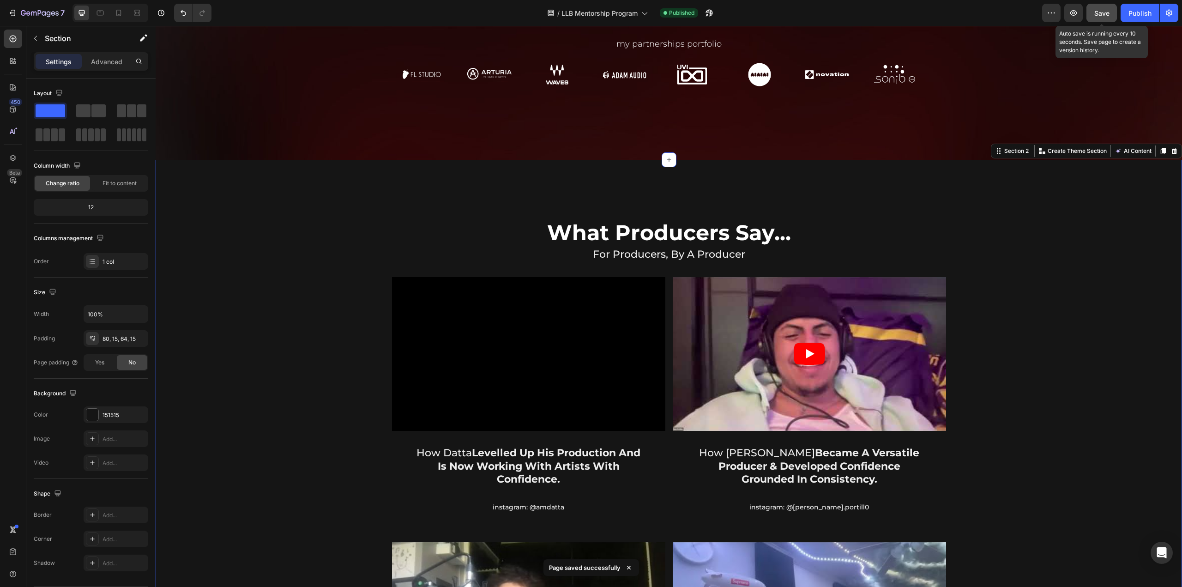
click at [1108, 13] on span "Save" at bounding box center [1101, 13] width 15 height 8
click at [1132, 15] on div "Publish" at bounding box center [1140, 13] width 23 height 10
